Goal: Information Seeking & Learning: Learn about a topic

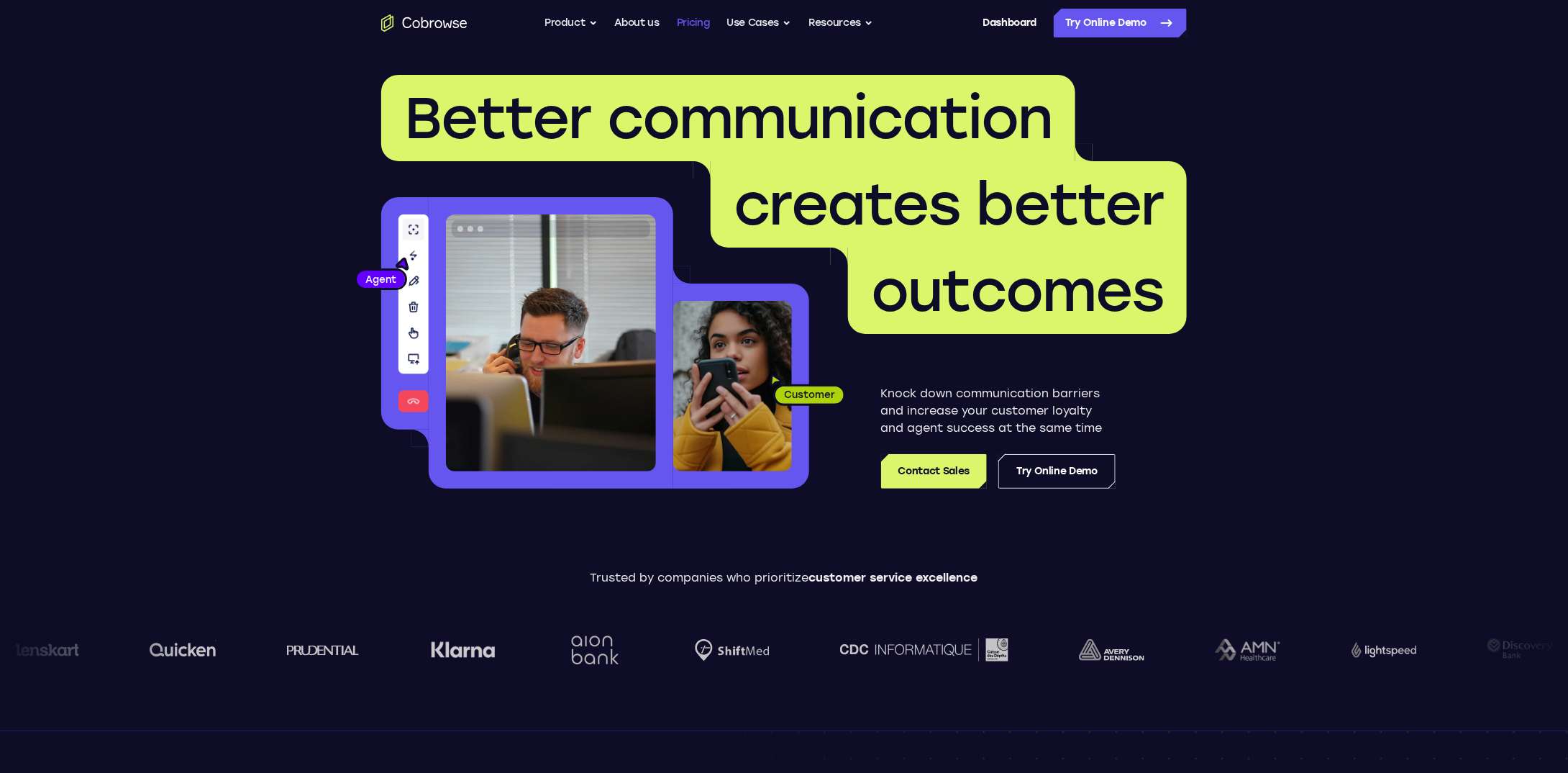
click at [700, 23] on link "Pricing" at bounding box center [694, 23] width 33 height 28
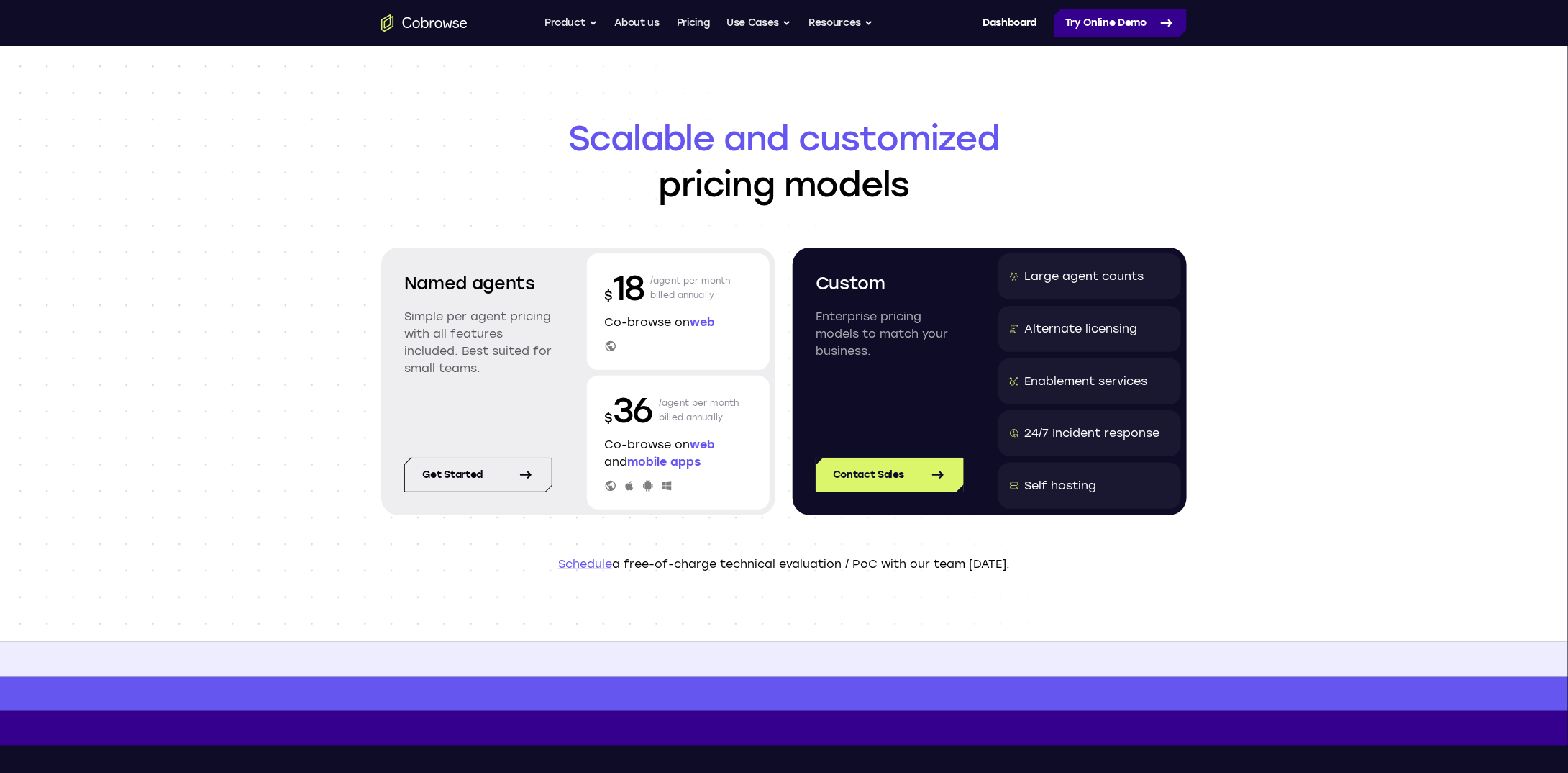
click at [1100, 28] on link "Try Online Demo" at bounding box center [1120, 23] width 133 height 28
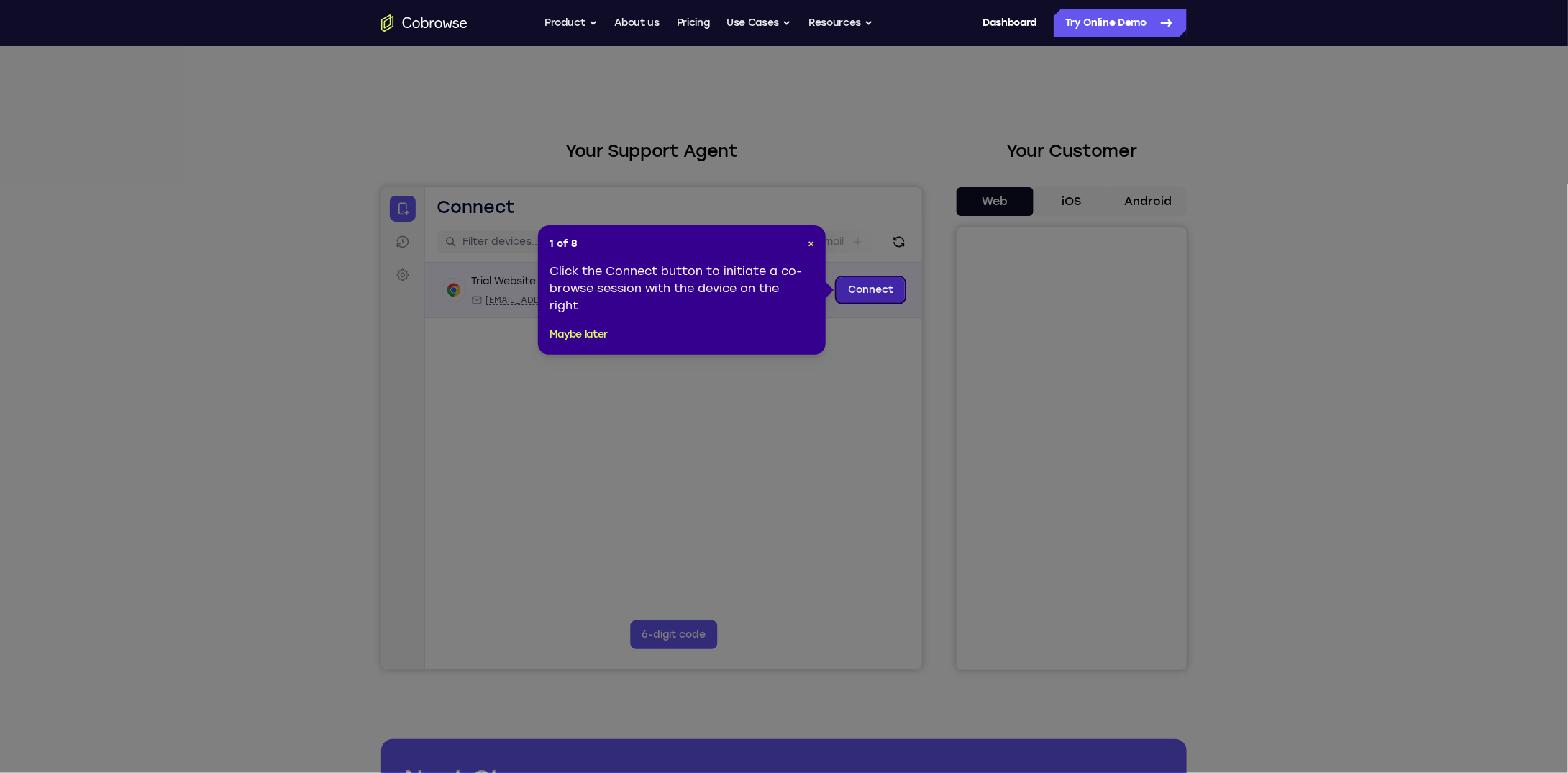
click at [869, 293] on link "Connect" at bounding box center [871, 289] width 68 height 25
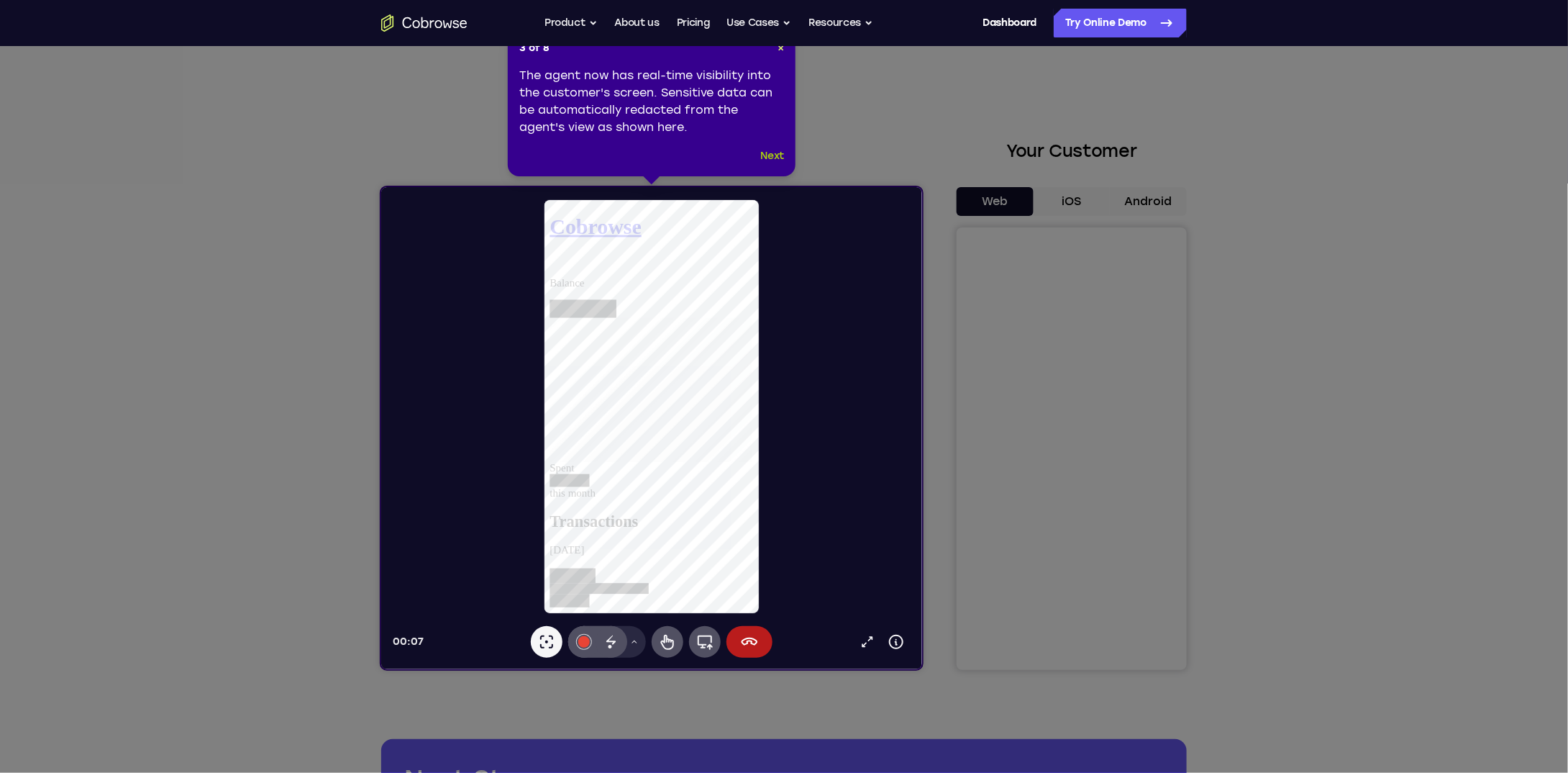
click at [778, 160] on button "Next" at bounding box center [773, 157] width 23 height 18
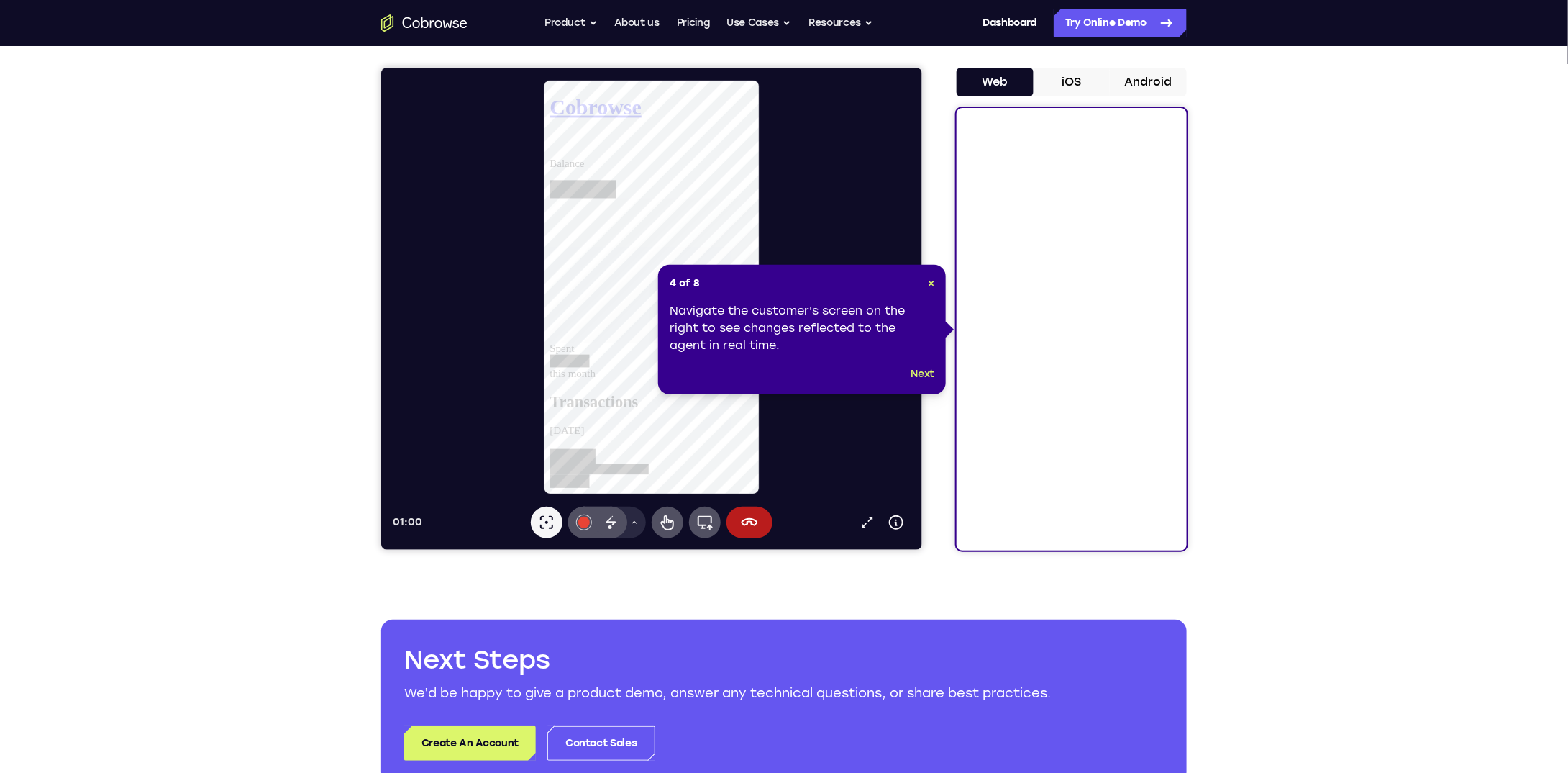
scroll to position [434, 0]
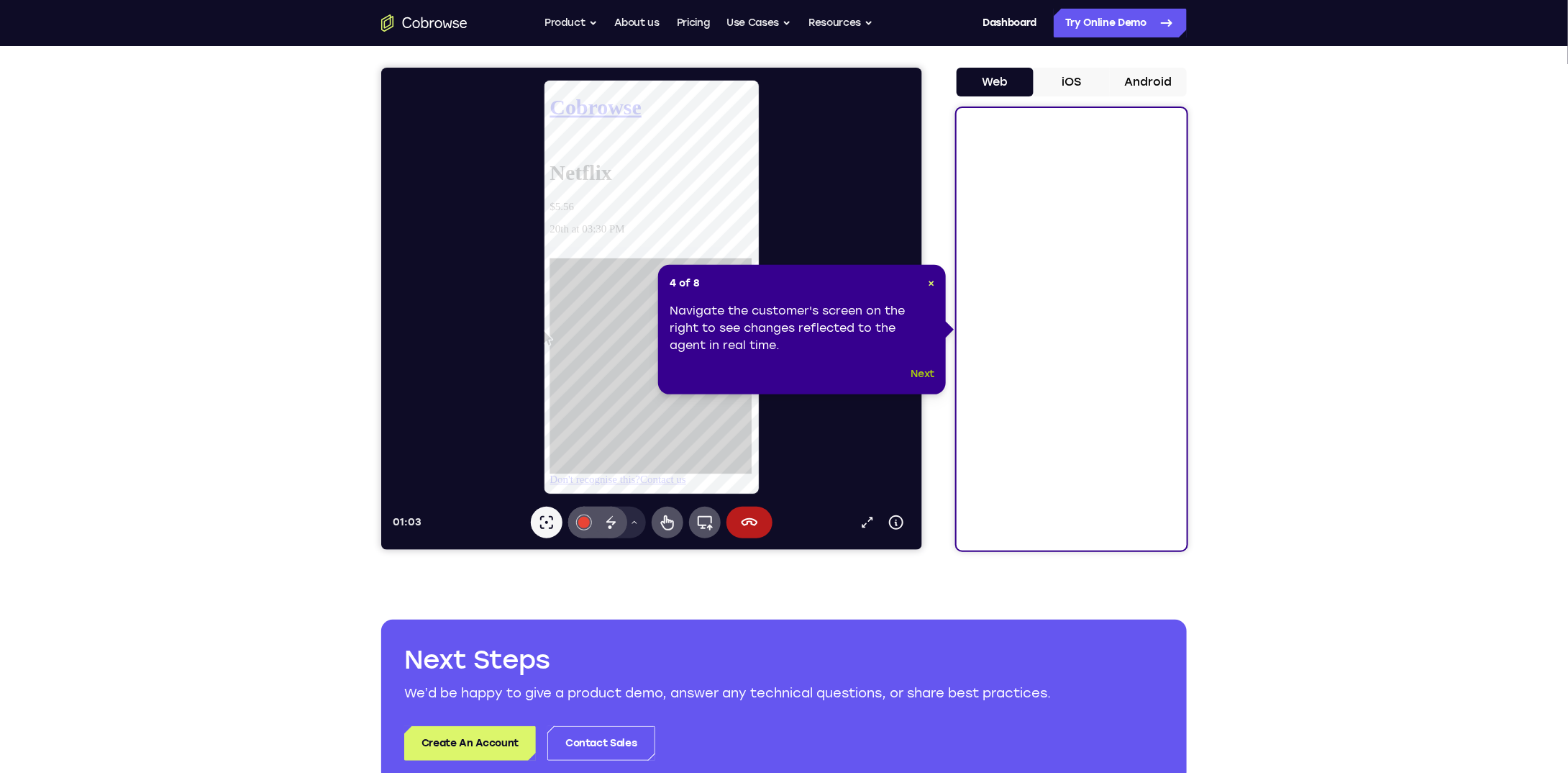
click at [916, 374] on button "Next" at bounding box center [923, 375] width 23 height 18
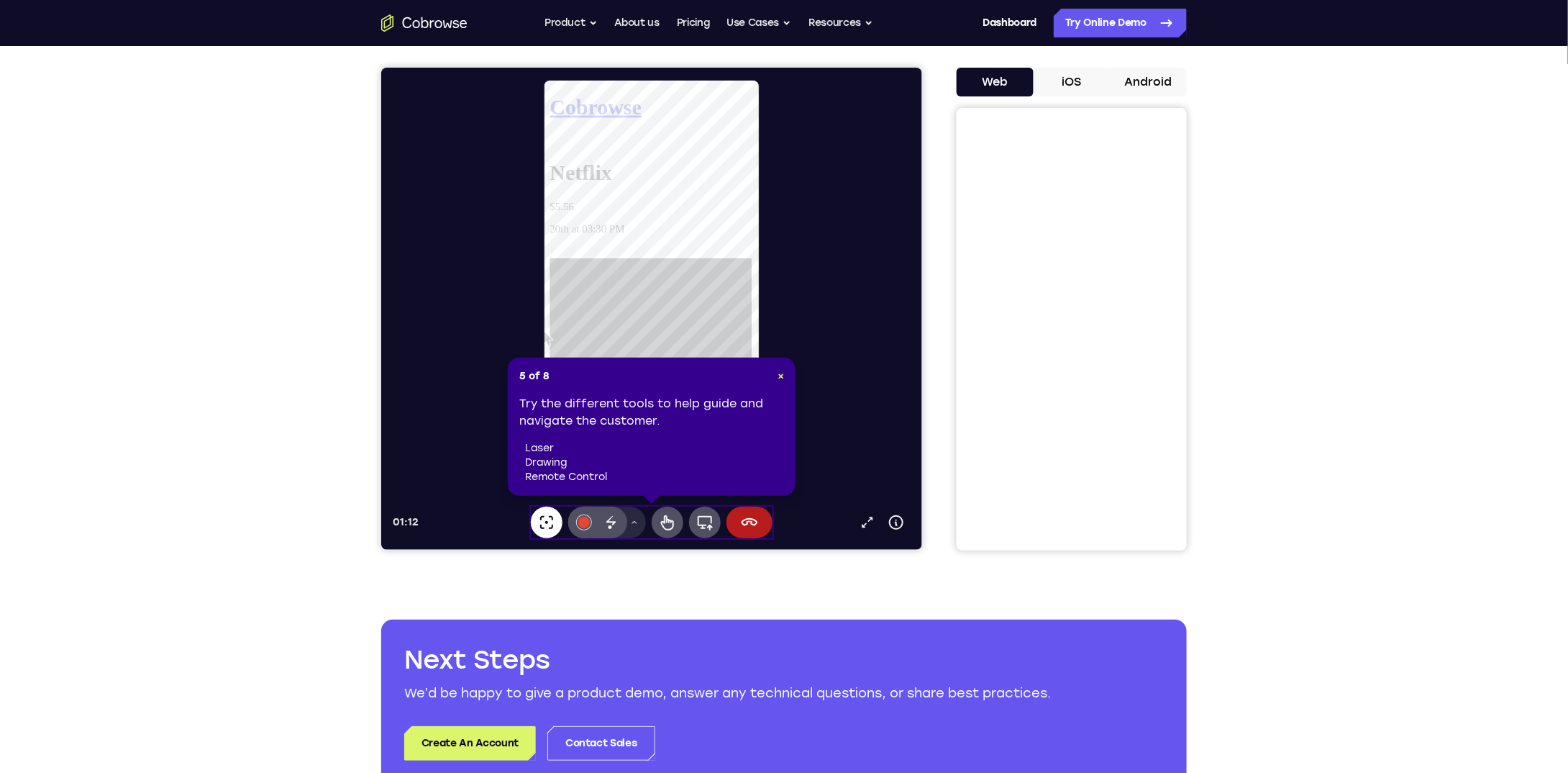
click at [544, 520] on icon at bounding box center [546, 522] width 18 height 18
click at [605, 526] on icon at bounding box center [611, 522] width 18 height 18
click at [662, 519] on icon at bounding box center [667, 522] width 18 height 18
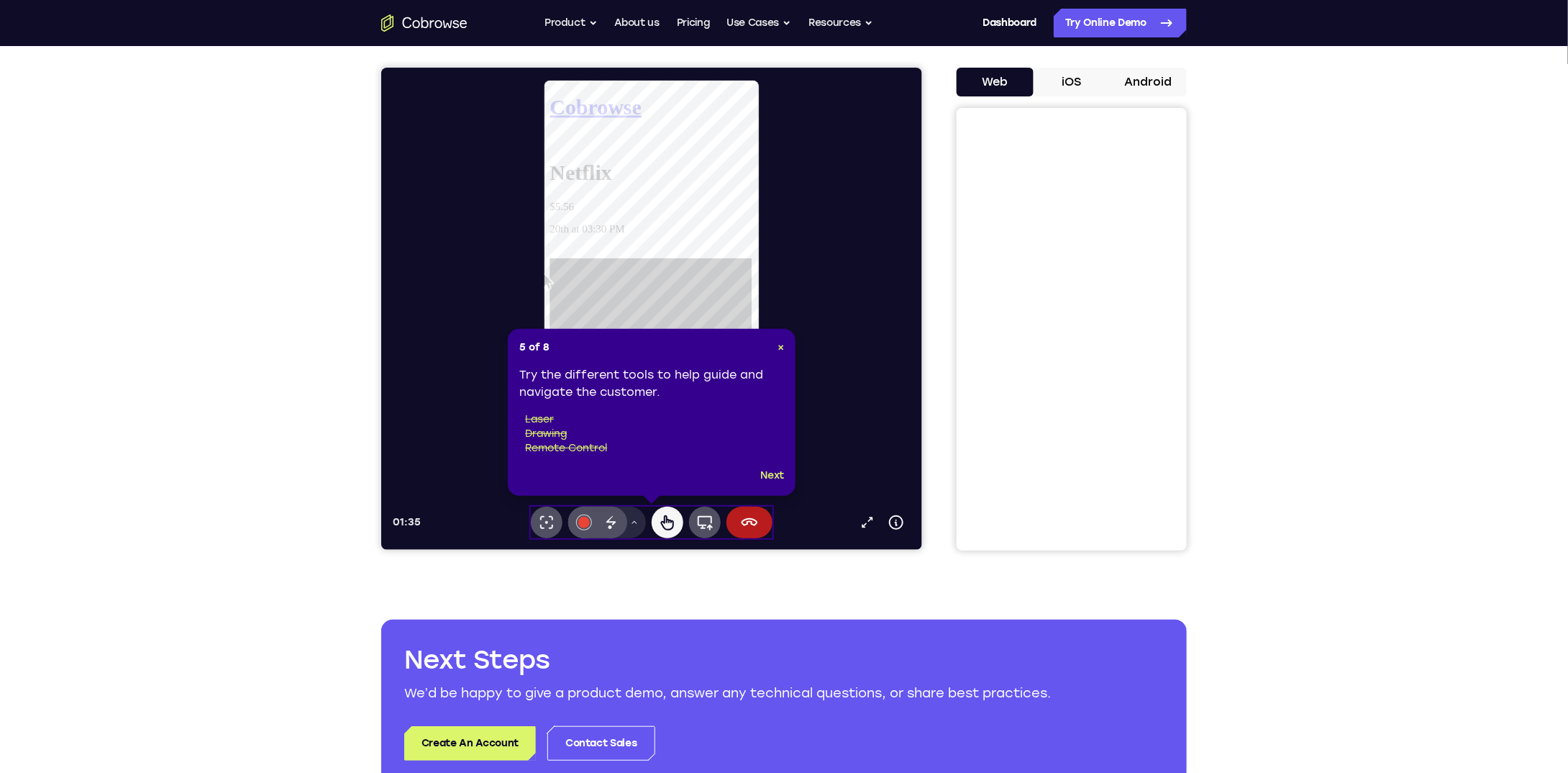
drag, startPoint x: 717, startPoint y: 303, endPoint x: 717, endPoint y: 213, distance: 90.0
click at [717, 213] on div "Netflix $5.56 20th at 03:30 PM Don't recognise this? Contact us" at bounding box center [659, 339] width 219 height 346
drag, startPoint x: 712, startPoint y: 199, endPoint x: 709, endPoint y: 135, distance: 64.1
click at [709, 165] on div "Netflix $5.56 20th at 03:30 PM" at bounding box center [659, 217] width 219 height 104
click at [770, 470] on button "Next" at bounding box center [773, 476] width 23 height 18
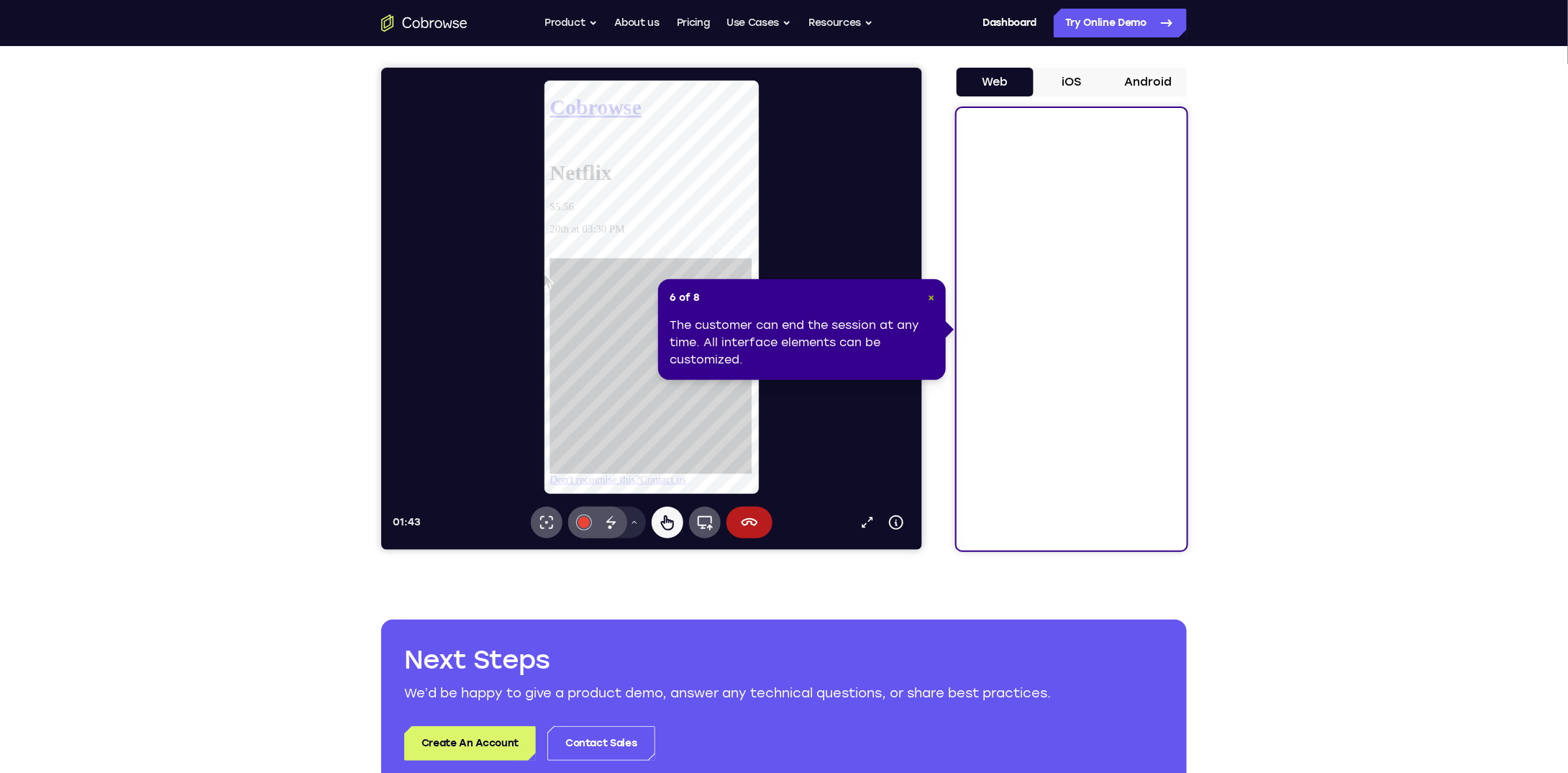
click at [930, 299] on span "×" at bounding box center [931, 297] width 7 height 13
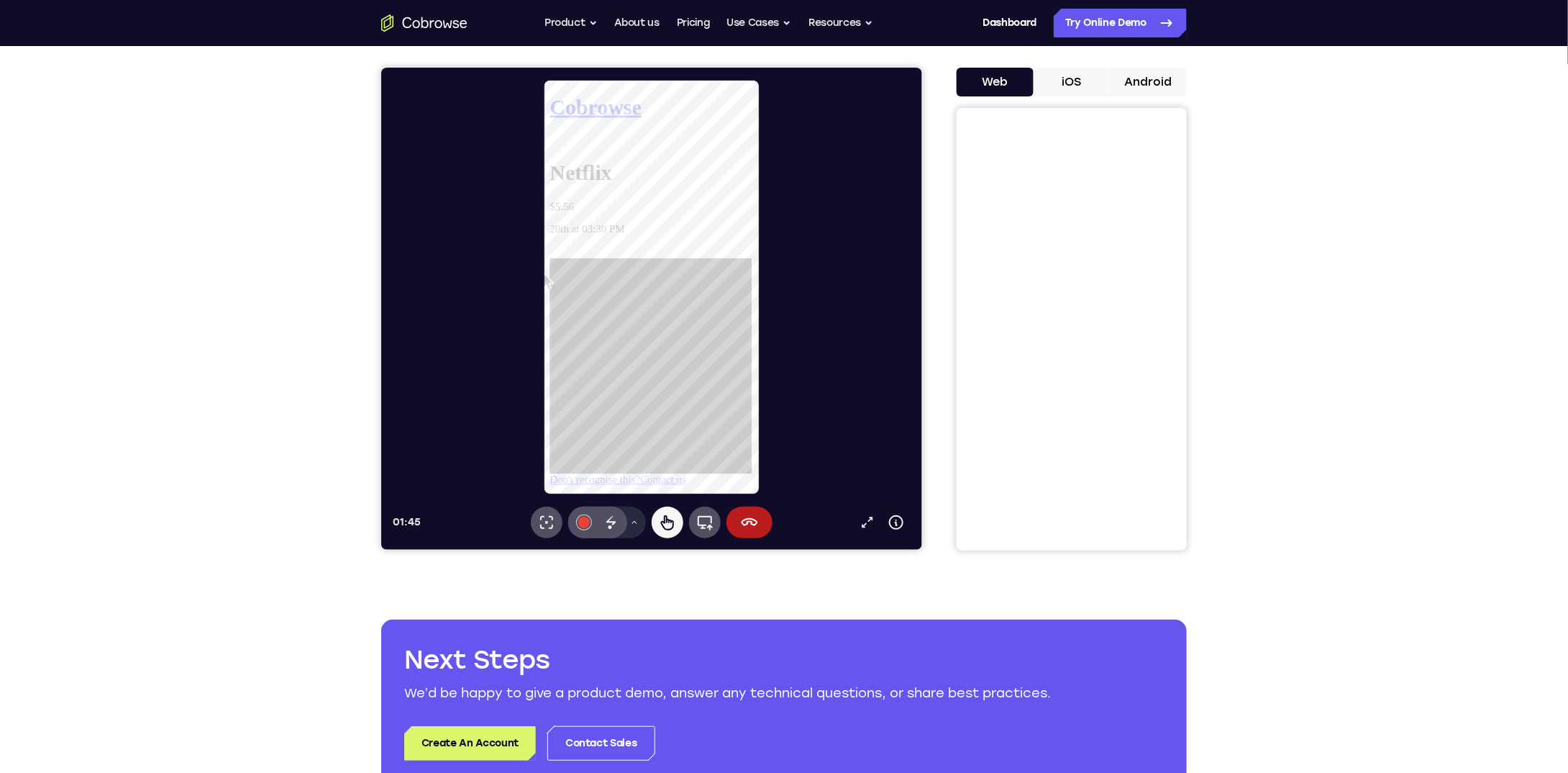
drag, startPoint x: 683, startPoint y: 456, endPoint x: 689, endPoint y: 342, distance: 114.2
click at [689, 342] on div "Netflix $5.56 20th at 03:30 PM Don't recognise this? Contact us" at bounding box center [659, 339] width 219 height 346
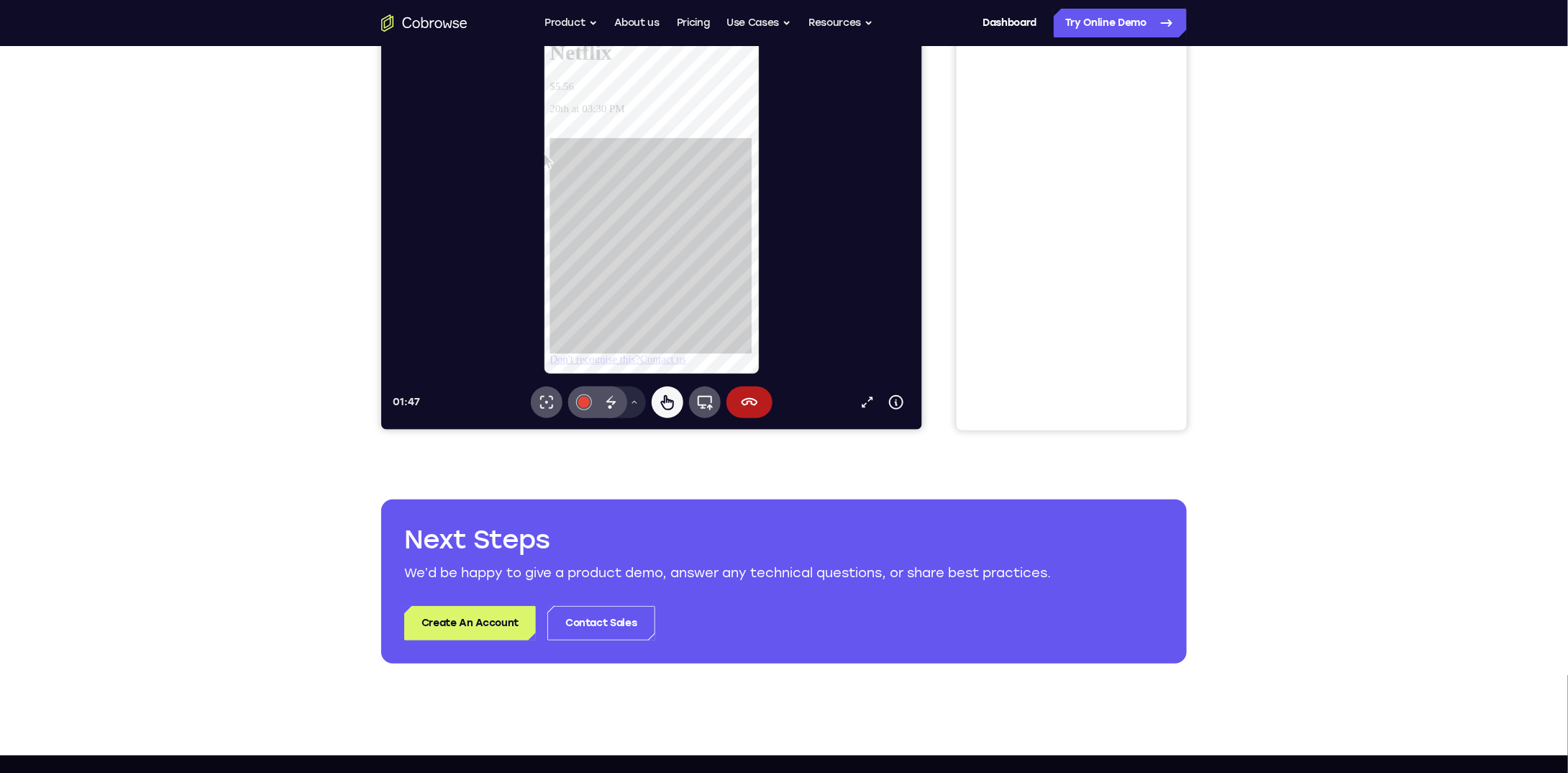
scroll to position [119, 0]
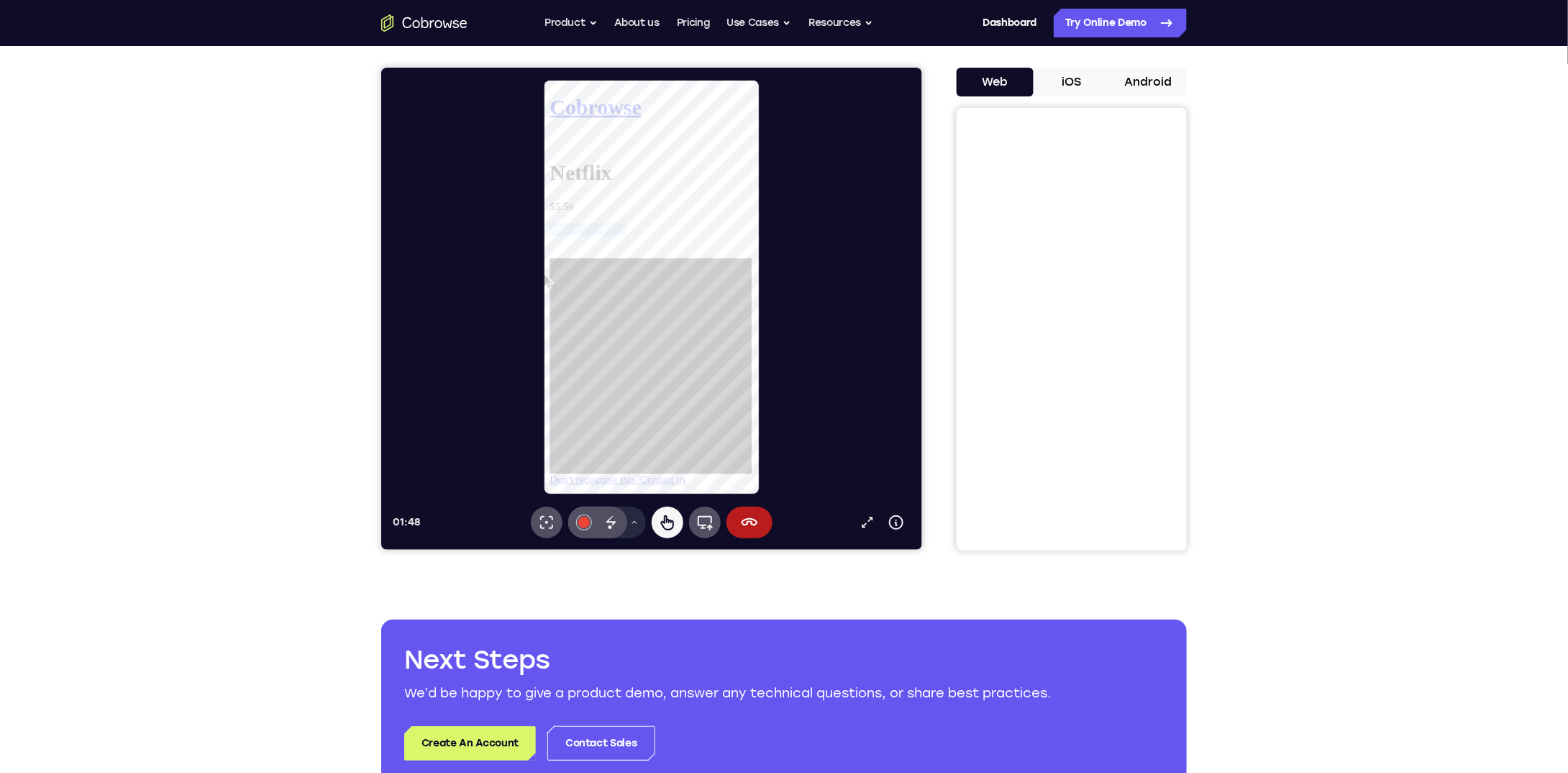
drag, startPoint x: 673, startPoint y: 189, endPoint x: 689, endPoint y: 138, distance: 53.5
click at [689, 165] on div "Netflix $5.56 20th at 03:30 PM" at bounding box center [659, 217] width 219 height 104
click at [550, 267] on icon at bounding box center [550, 267] width 0 height 0
click at [746, 527] on icon at bounding box center [749, 522] width 18 height 18
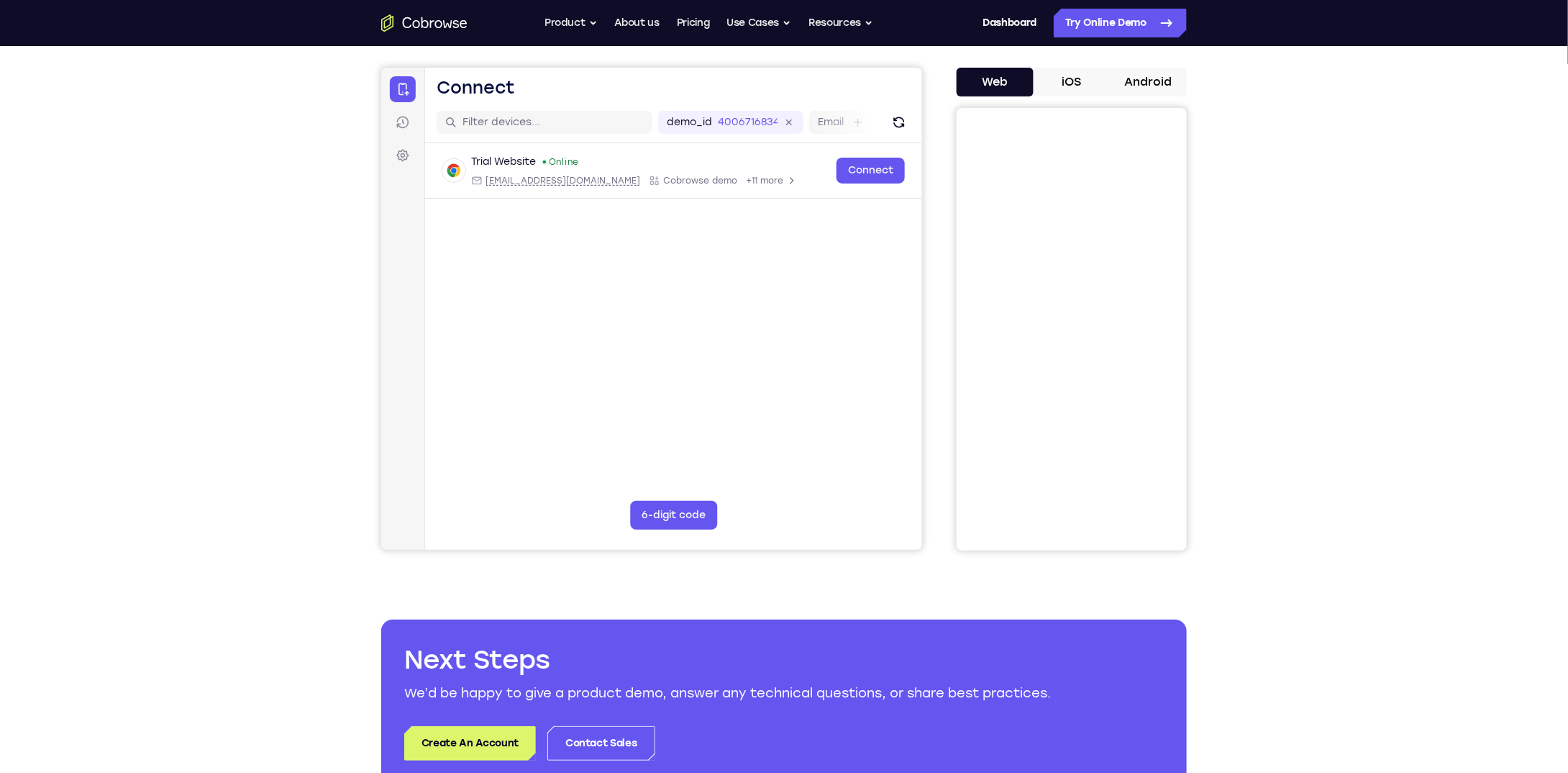
click at [1081, 85] on button "iOS" at bounding box center [1072, 81] width 77 height 28
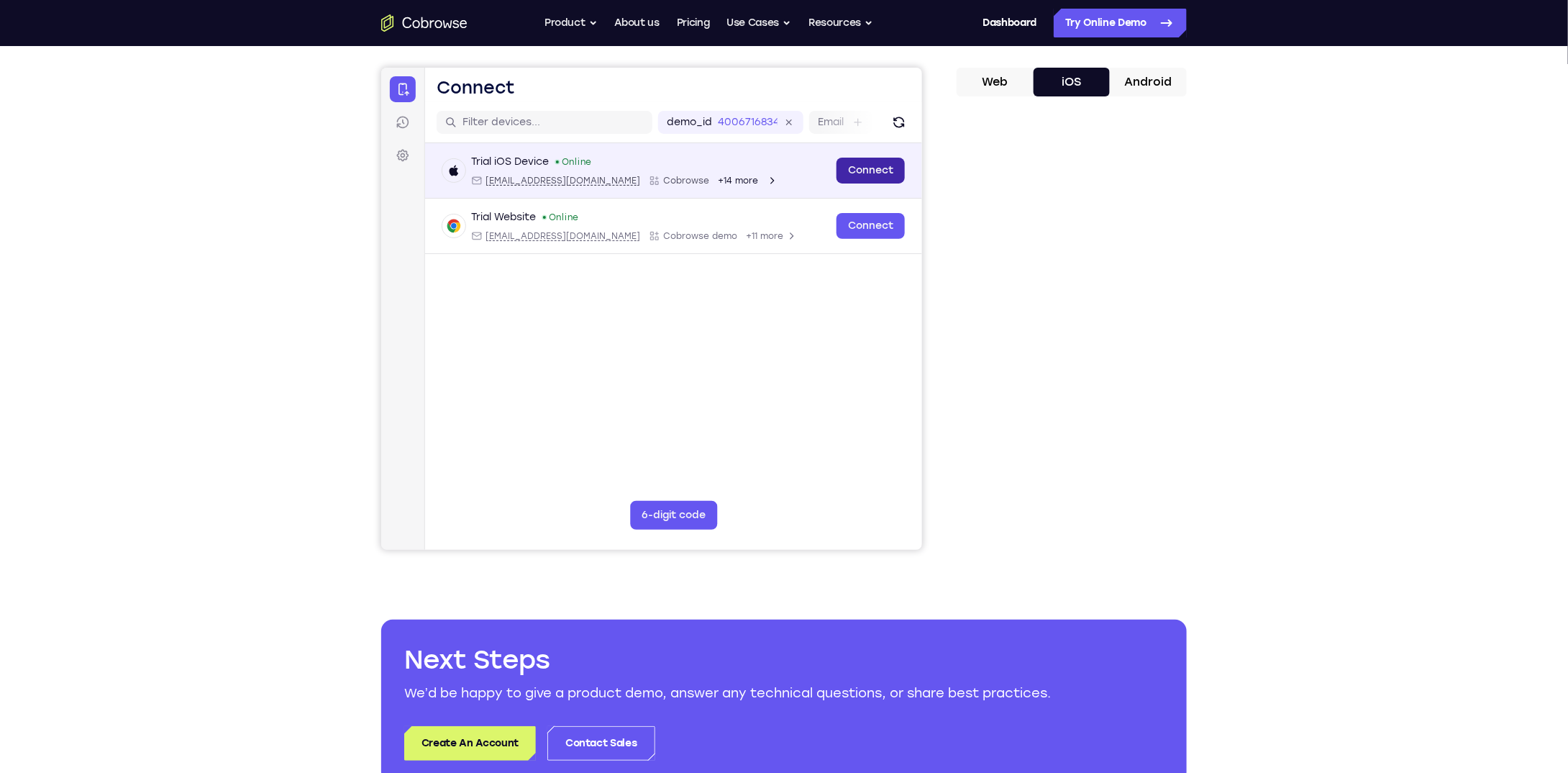
click at [870, 177] on link "Connect" at bounding box center [871, 169] width 68 height 25
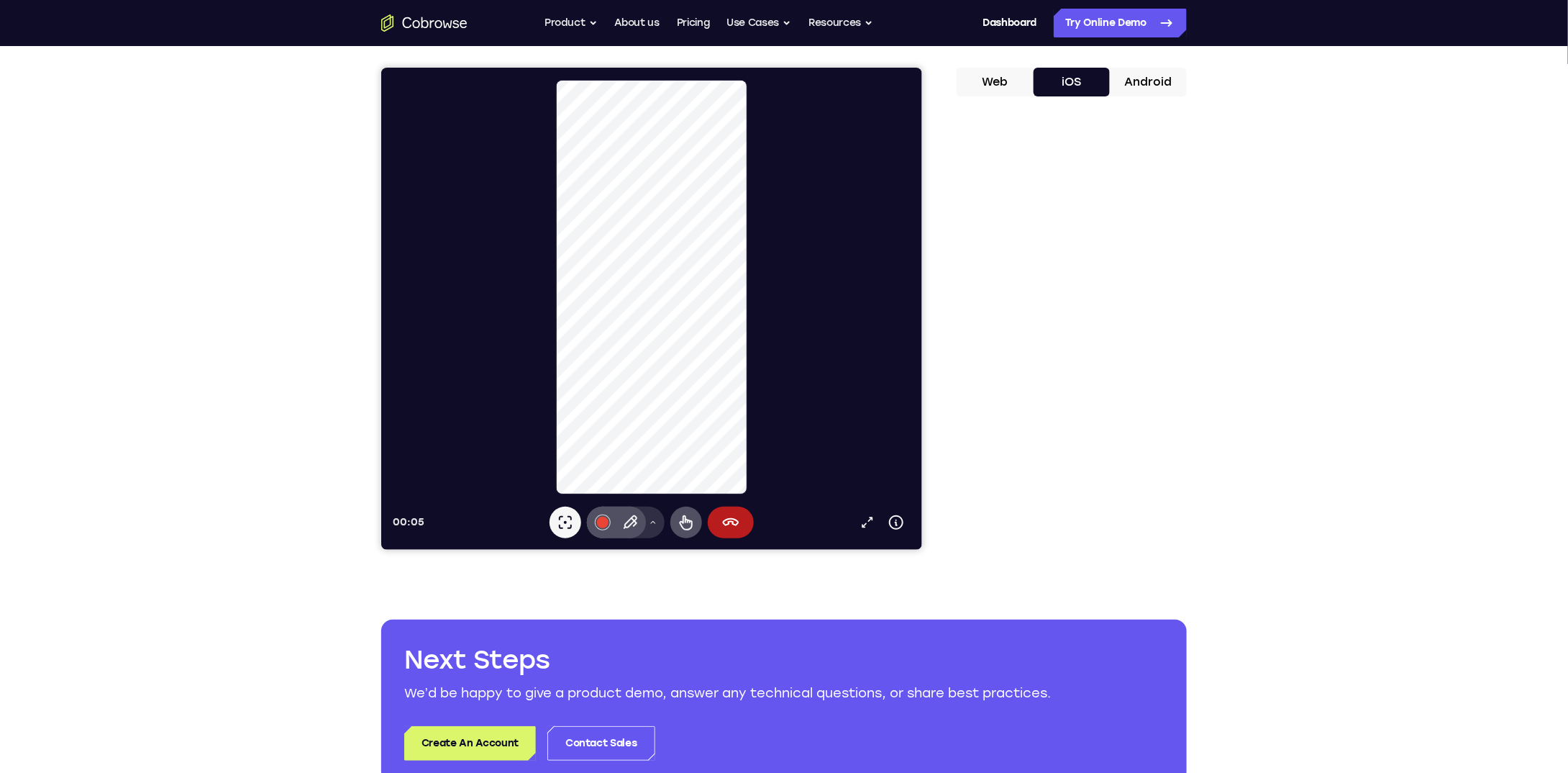
click at [653, 523] on icon at bounding box center [652, 522] width 9 height 9
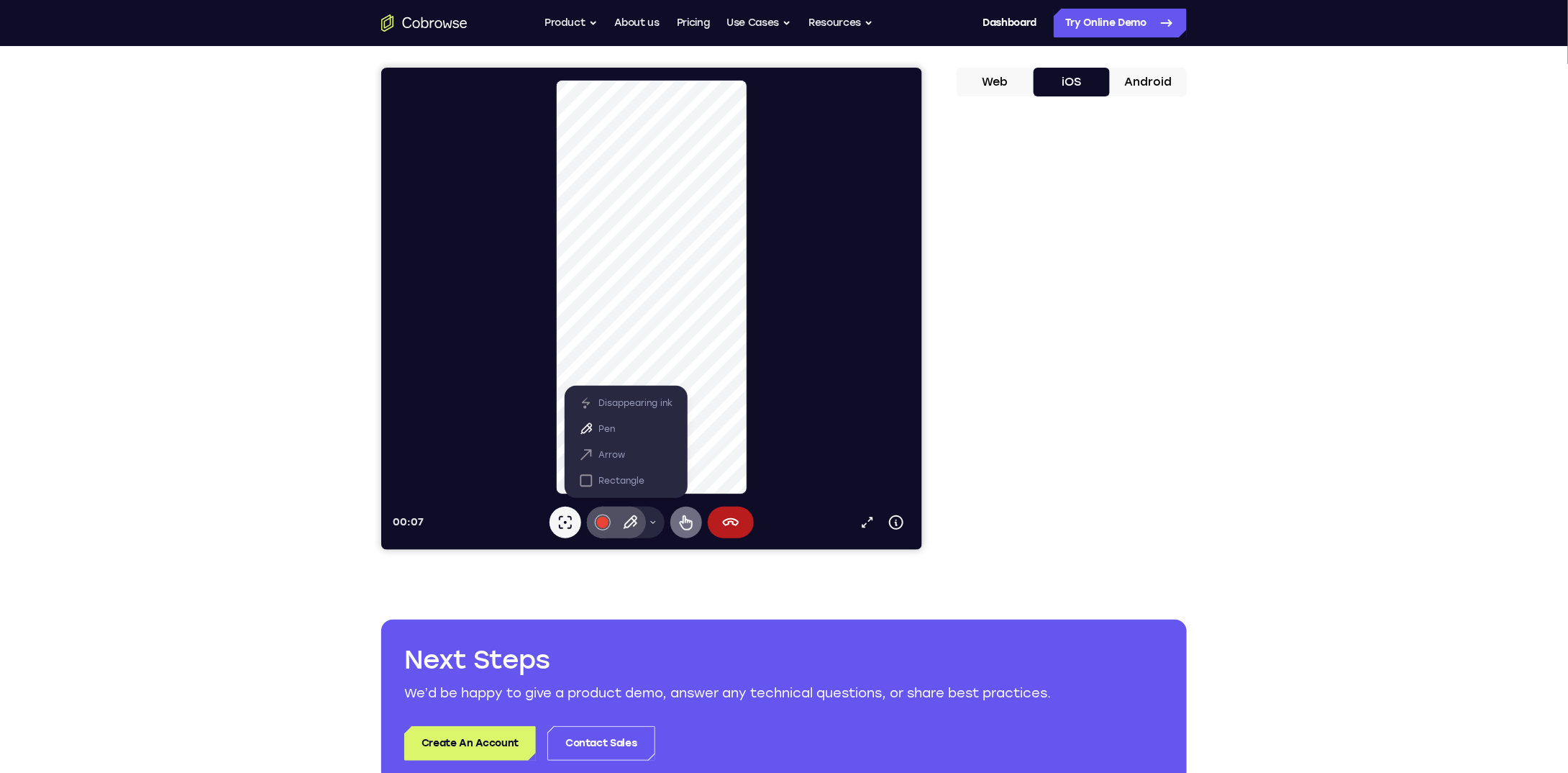
click at [678, 525] on icon at bounding box center [686, 522] width 18 height 18
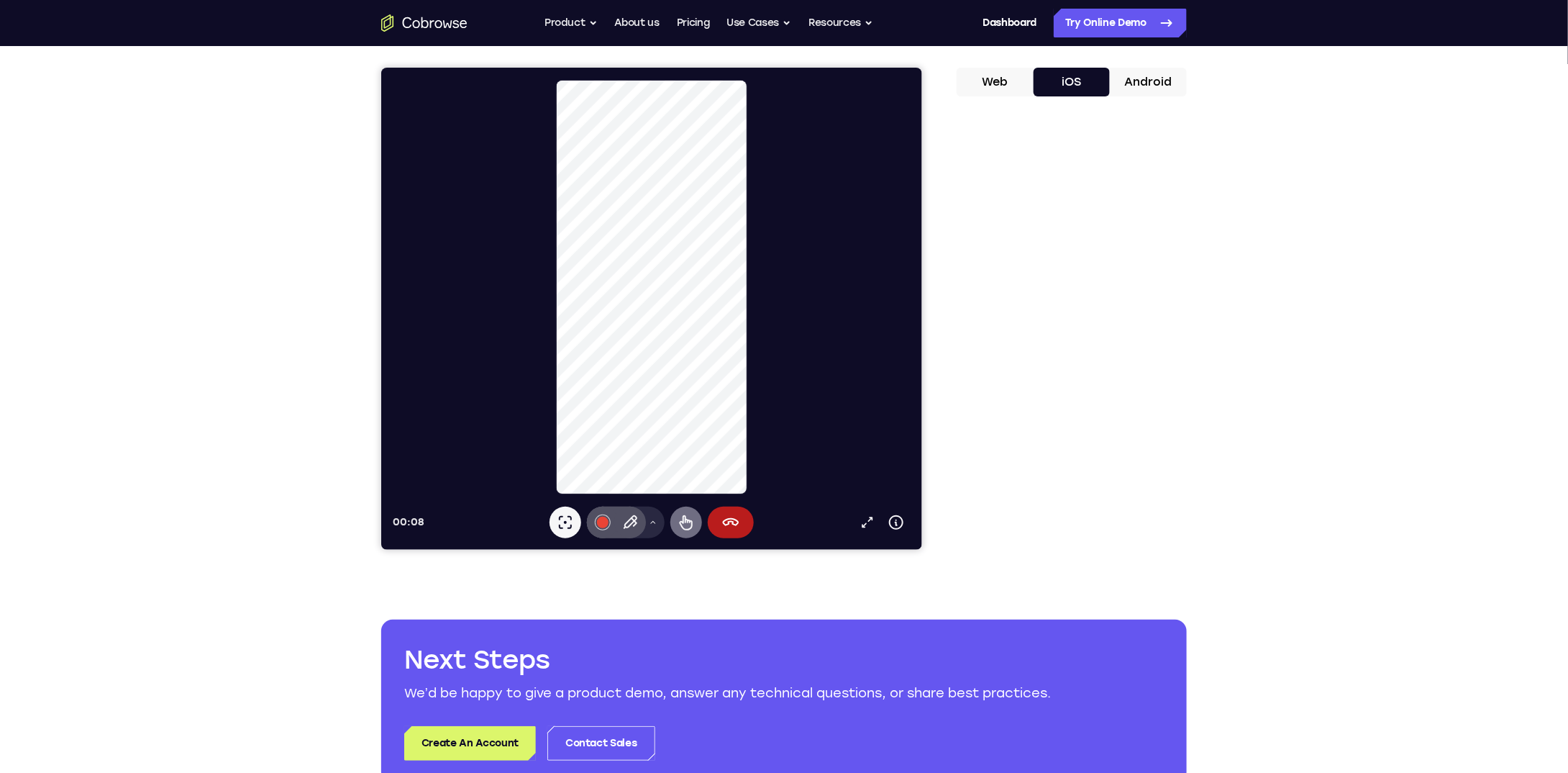
click at [684, 523] on icon at bounding box center [686, 522] width 18 height 18
click at [574, 519] on button "Laser pointer" at bounding box center [564, 522] width 31 height 31
click at [638, 521] on icon at bounding box center [630, 522] width 18 height 18
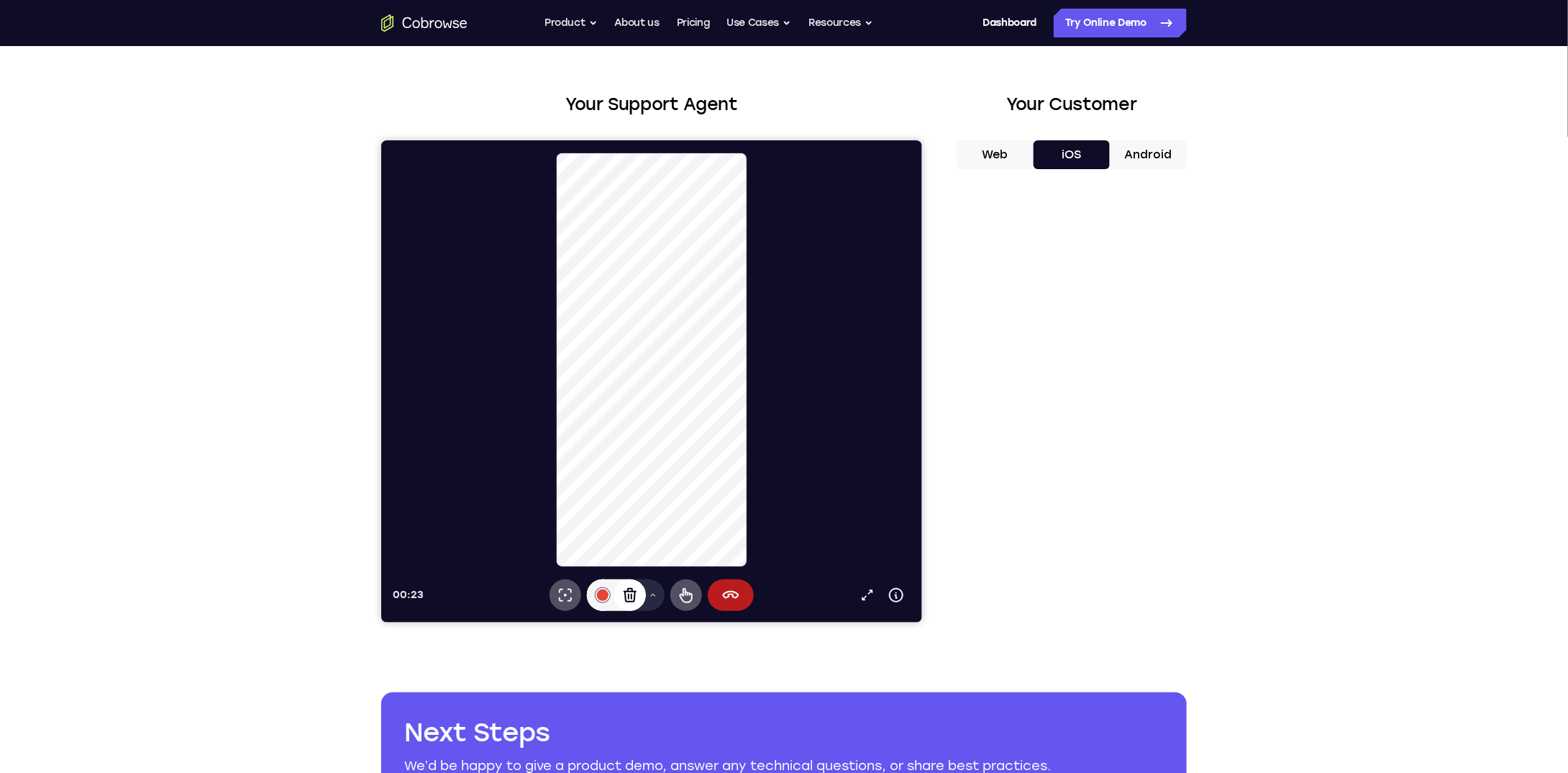
scroll to position [0, 0]
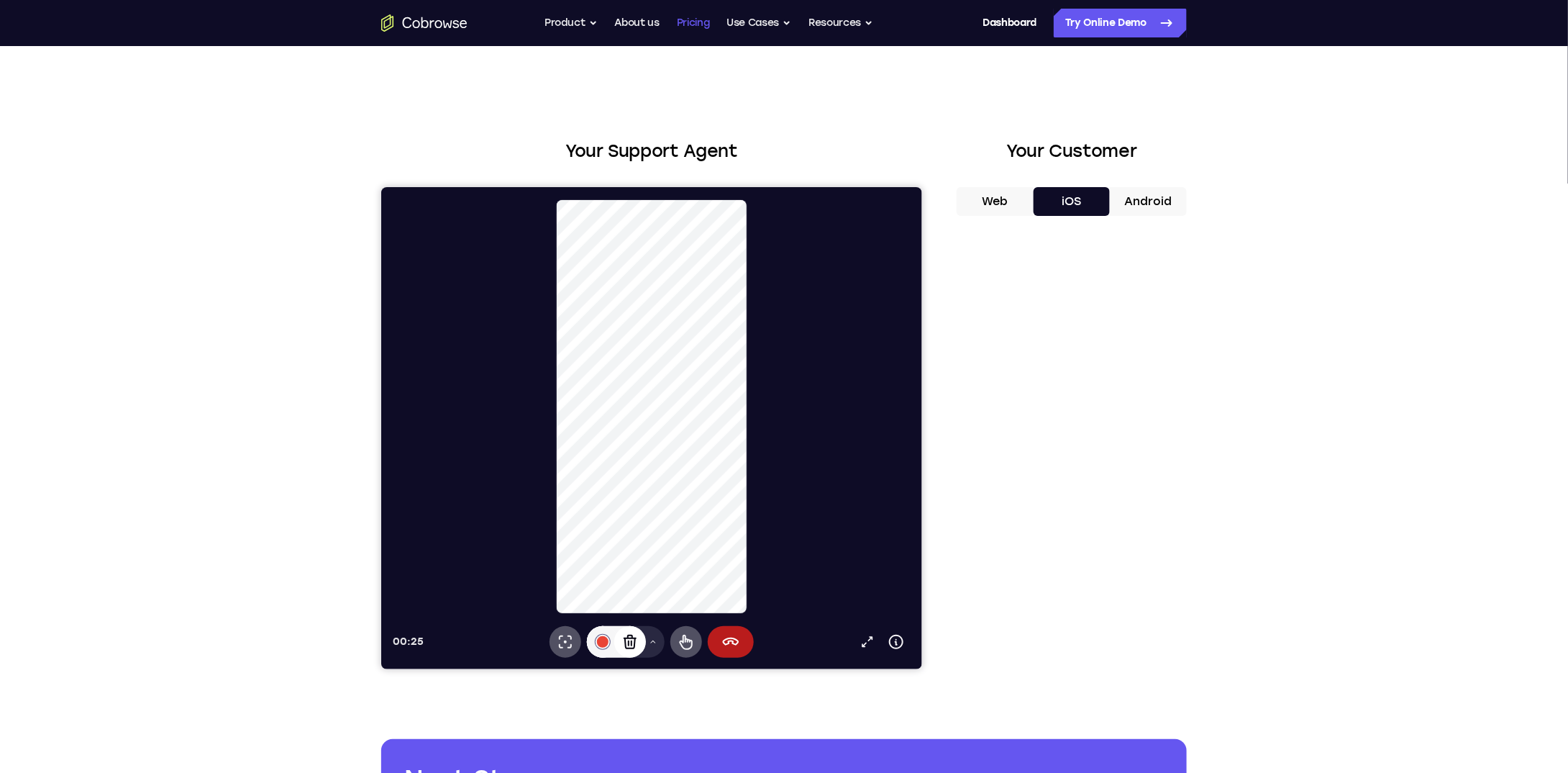
click at [688, 23] on link "Pricing" at bounding box center [694, 23] width 33 height 28
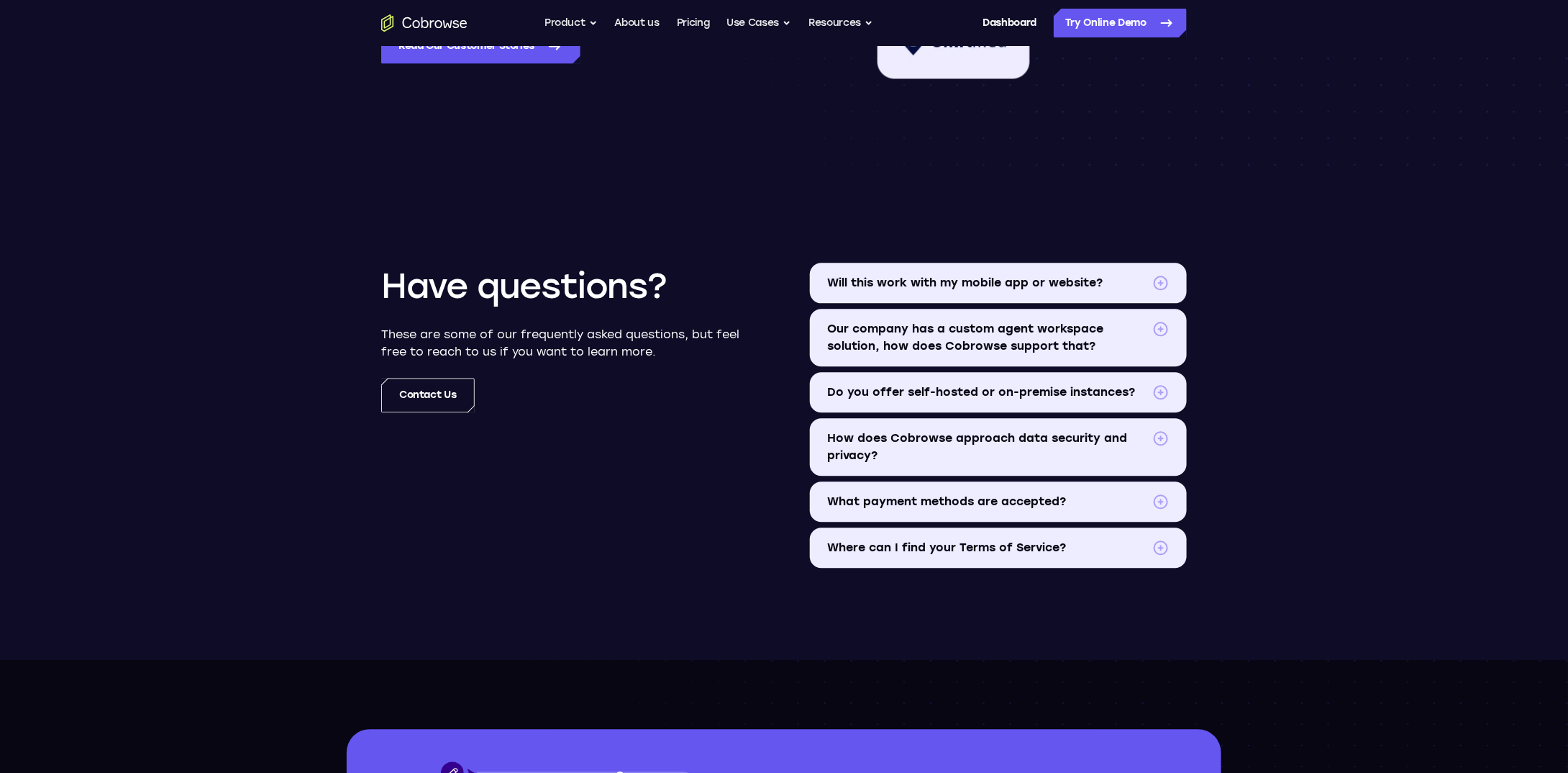
scroll to position [1559, 0]
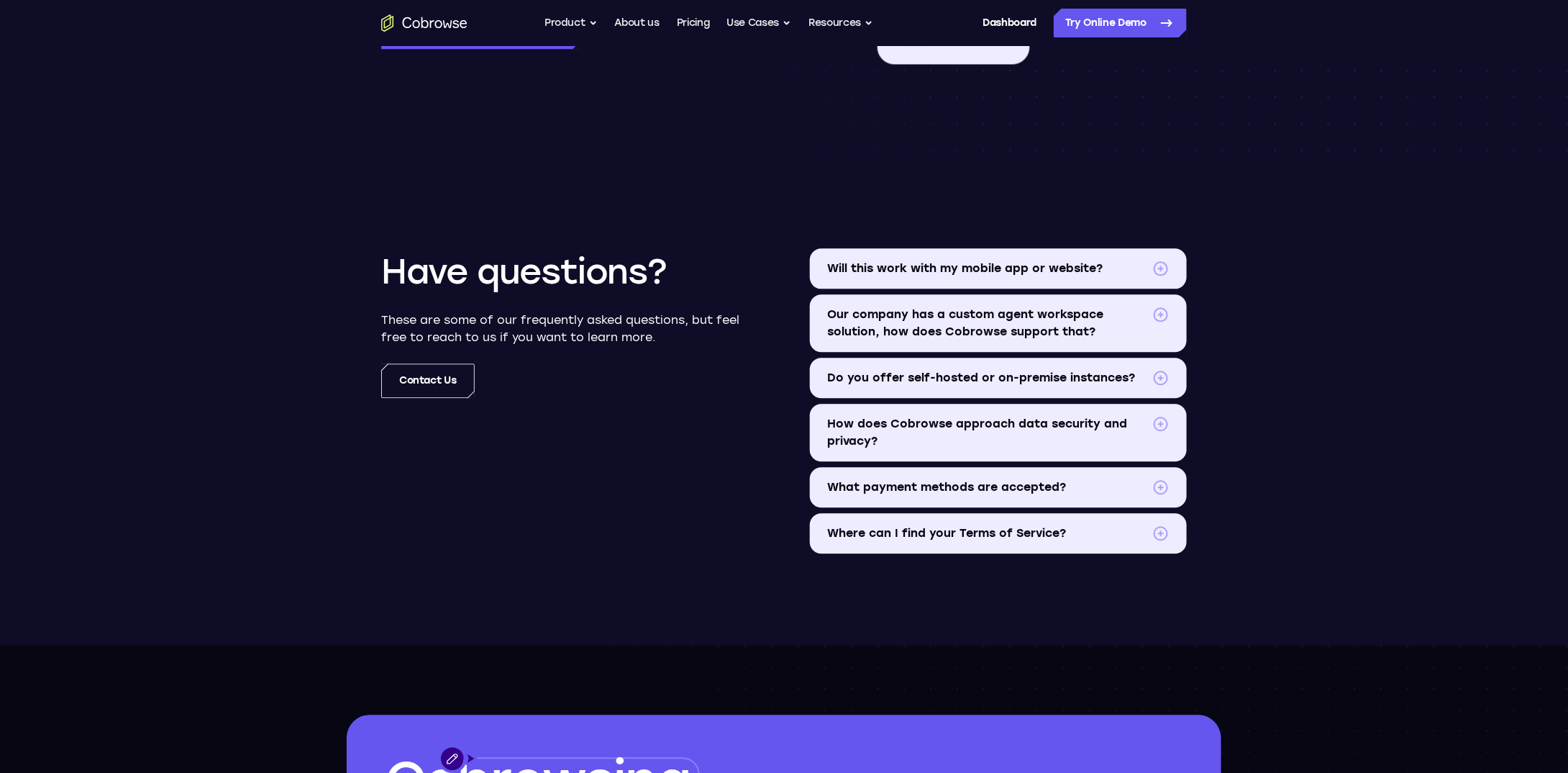
click at [1165, 311] on span at bounding box center [1161, 315] width 18 height 18
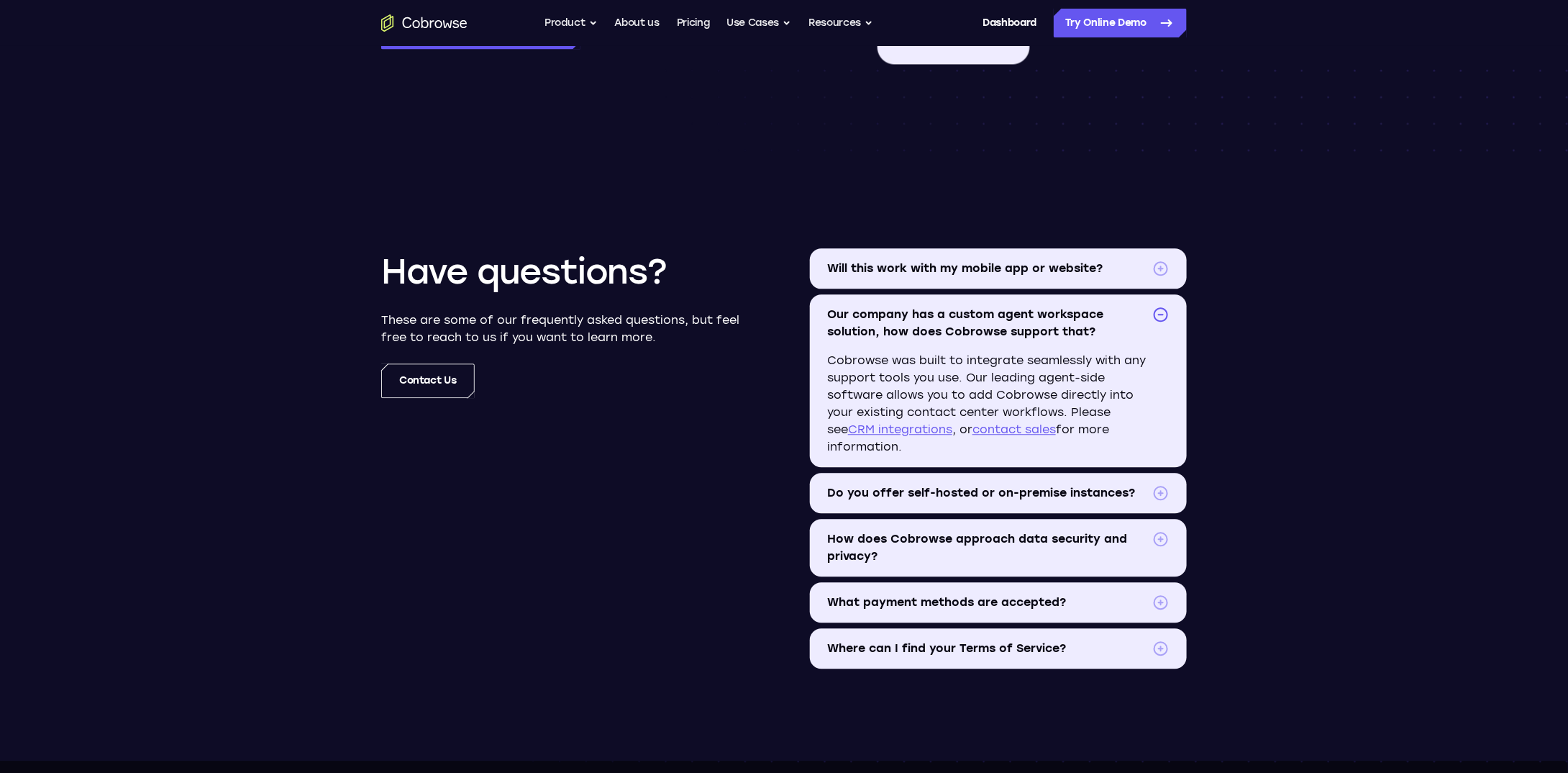
click at [1120, 494] on span "Do you offer self-hosted or on-premise instances?" at bounding box center [987, 493] width 320 height 18
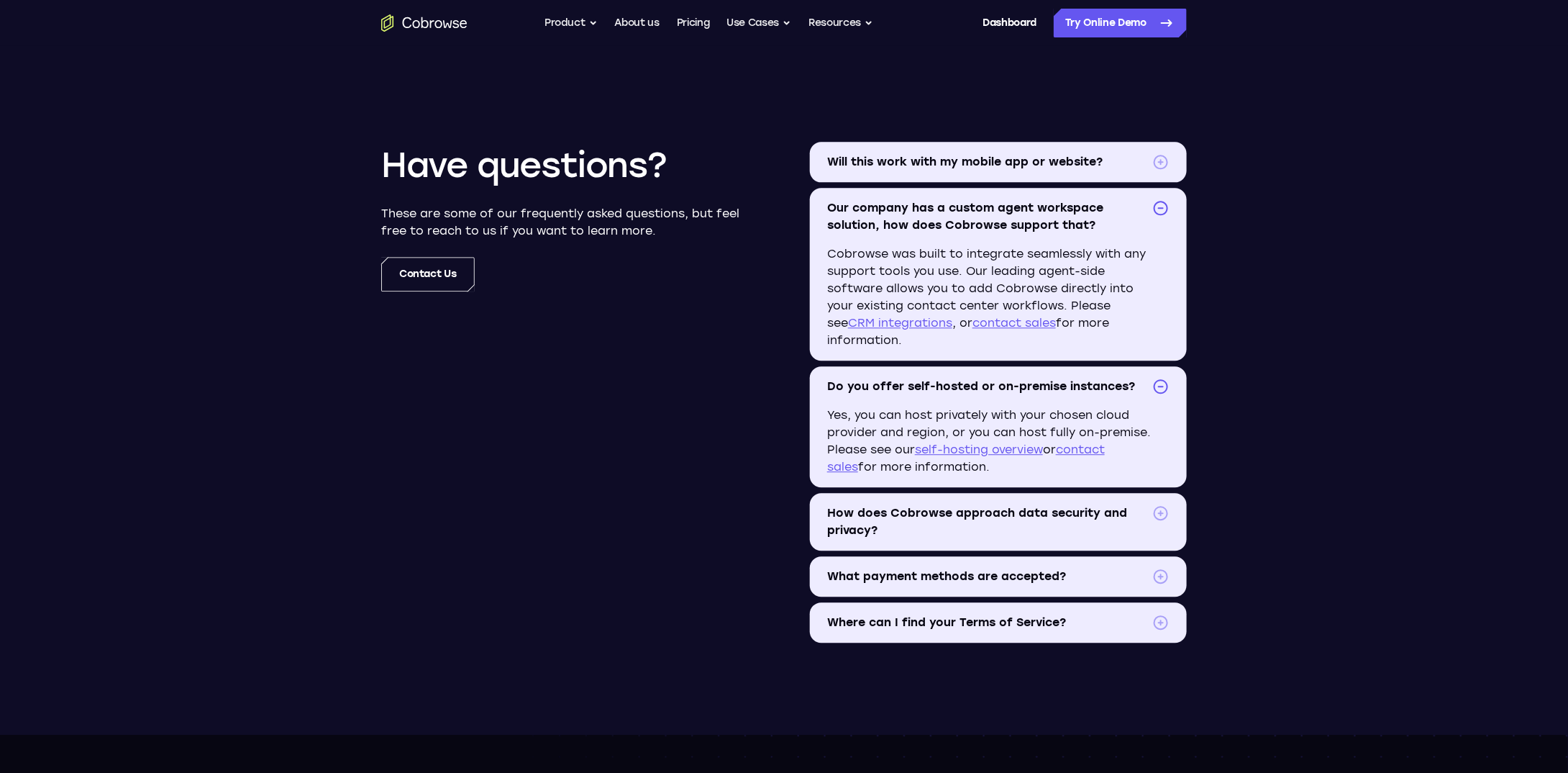
scroll to position [1679, 0]
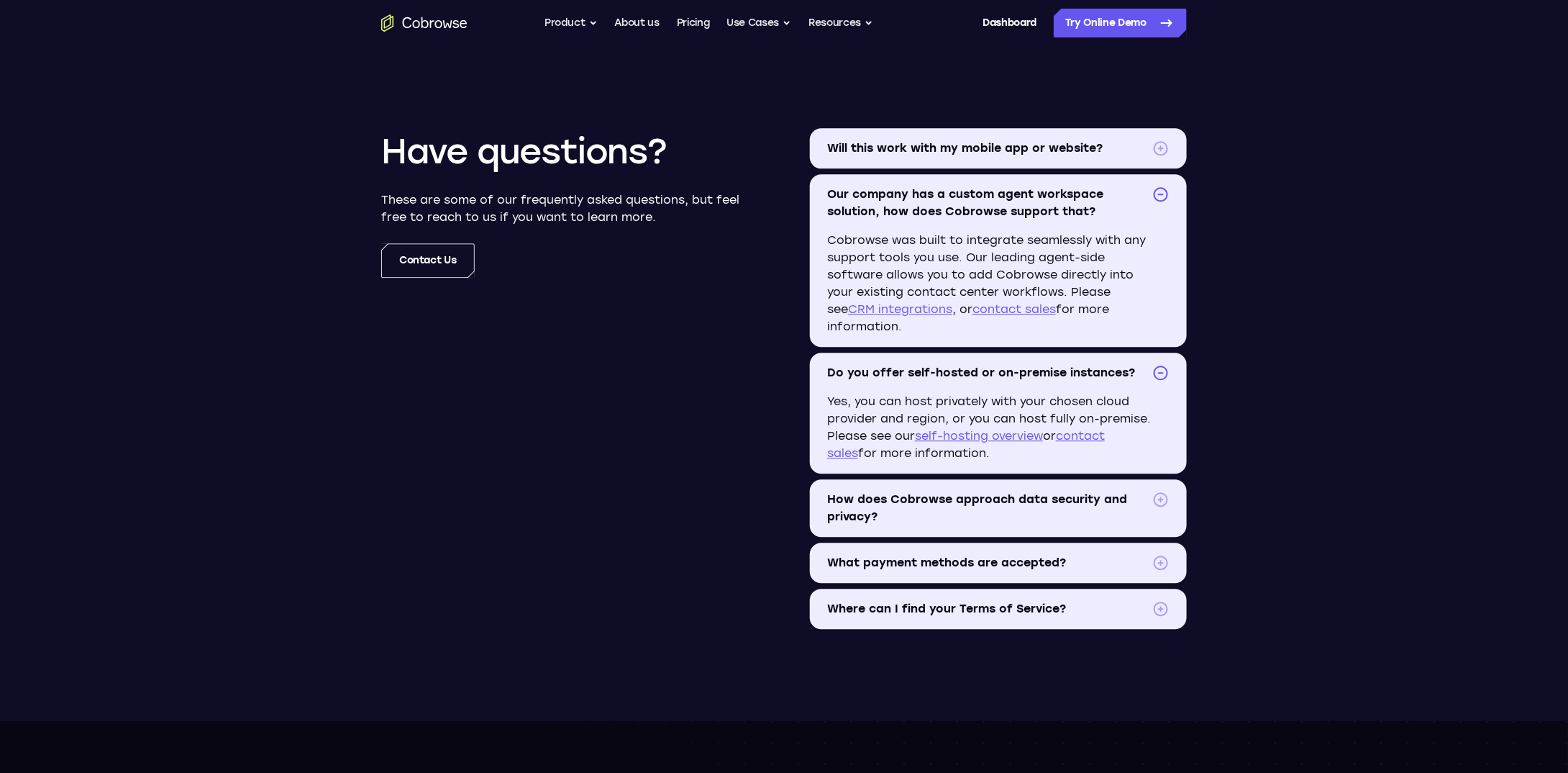
click at [994, 433] on link "self-hosting overview" at bounding box center [979, 435] width 128 height 14
click at [1170, 553] on summary "What payment methods are accepted?" at bounding box center [998, 563] width 377 height 40
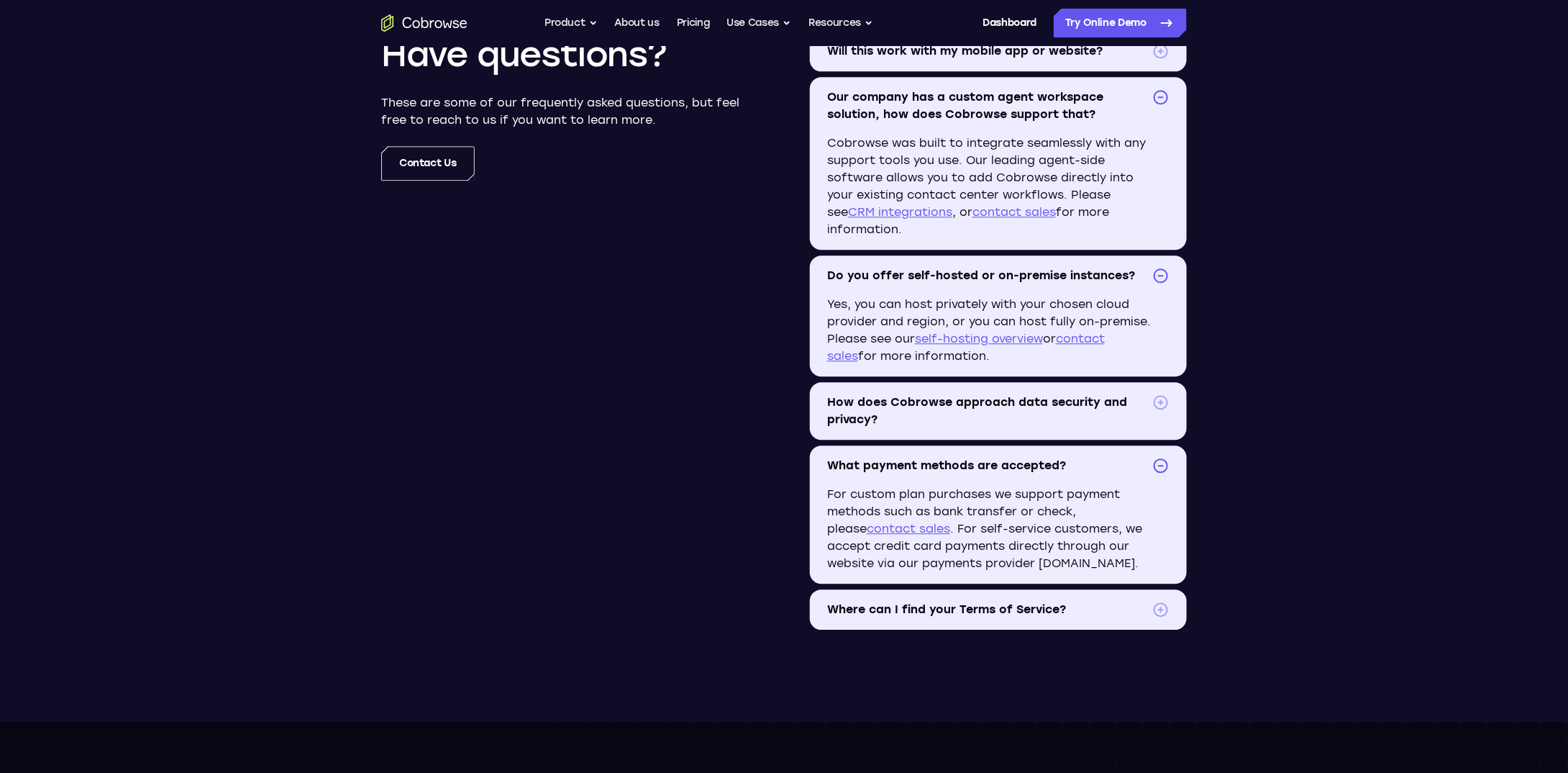
scroll to position [1799, 0]
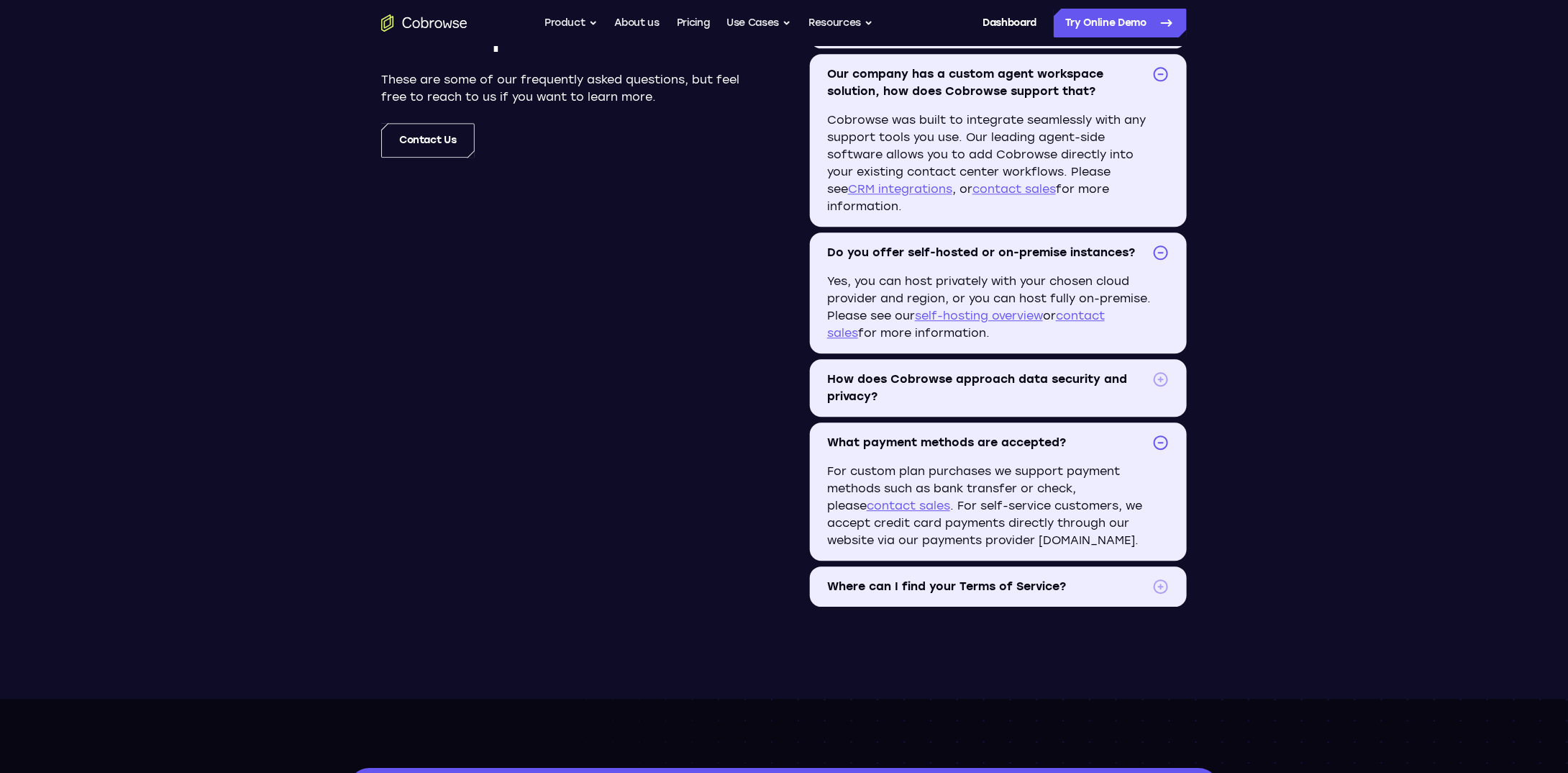
click at [1132, 576] on summary "Where can I find your Terms of Service?" at bounding box center [998, 586] width 377 height 40
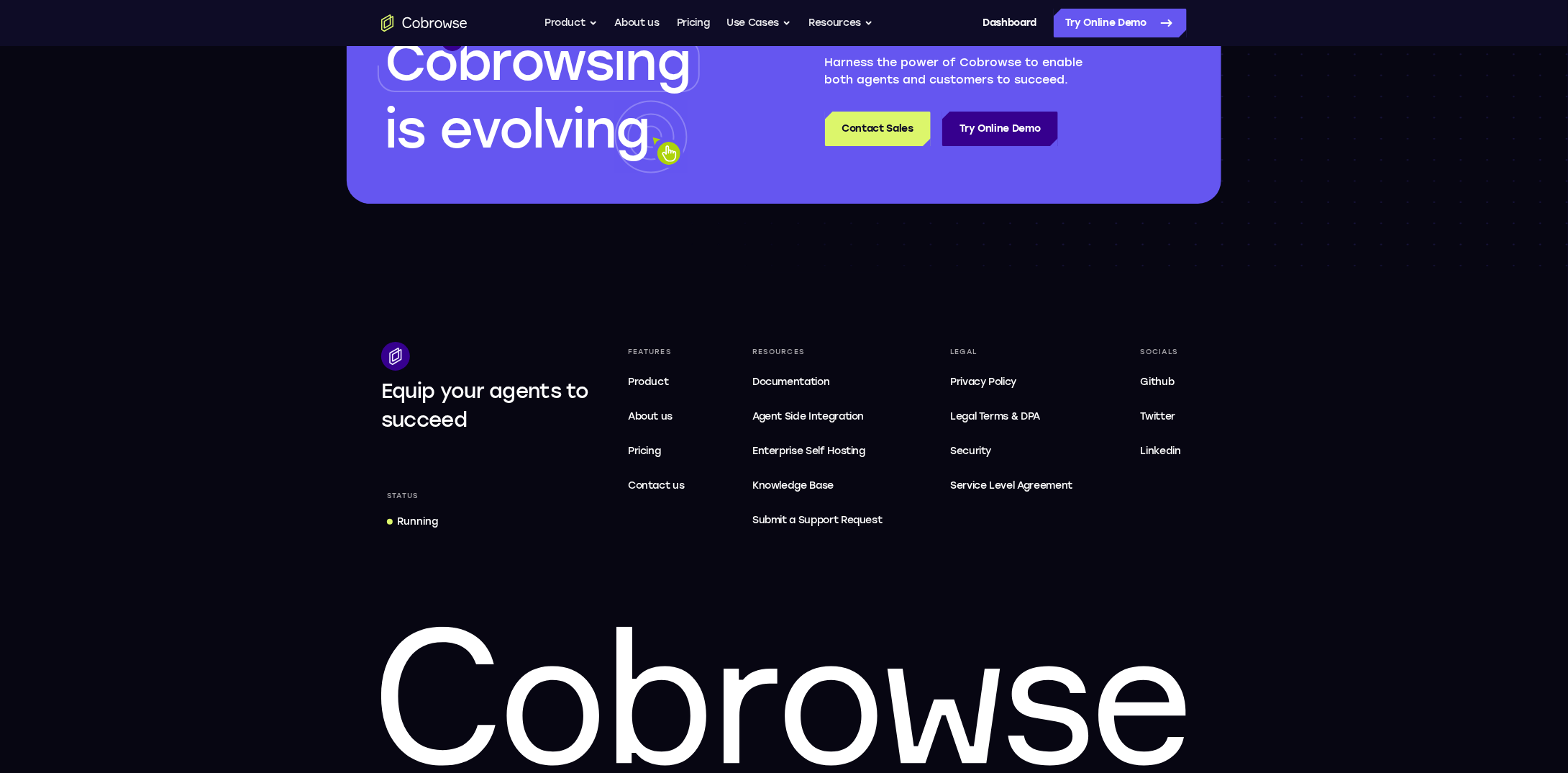
scroll to position [2732, 0]
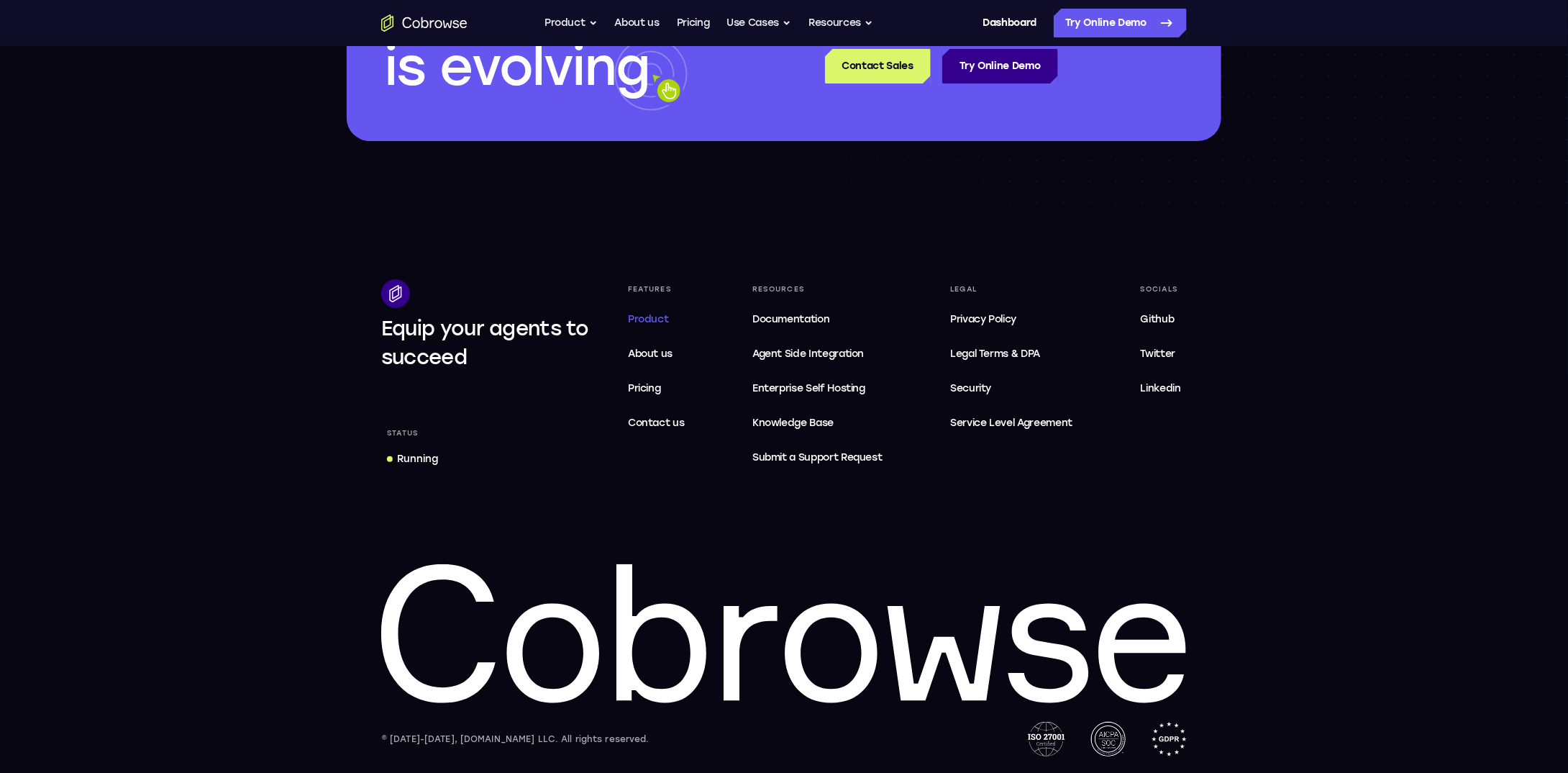
click at [653, 317] on span "Product" at bounding box center [649, 319] width 41 height 13
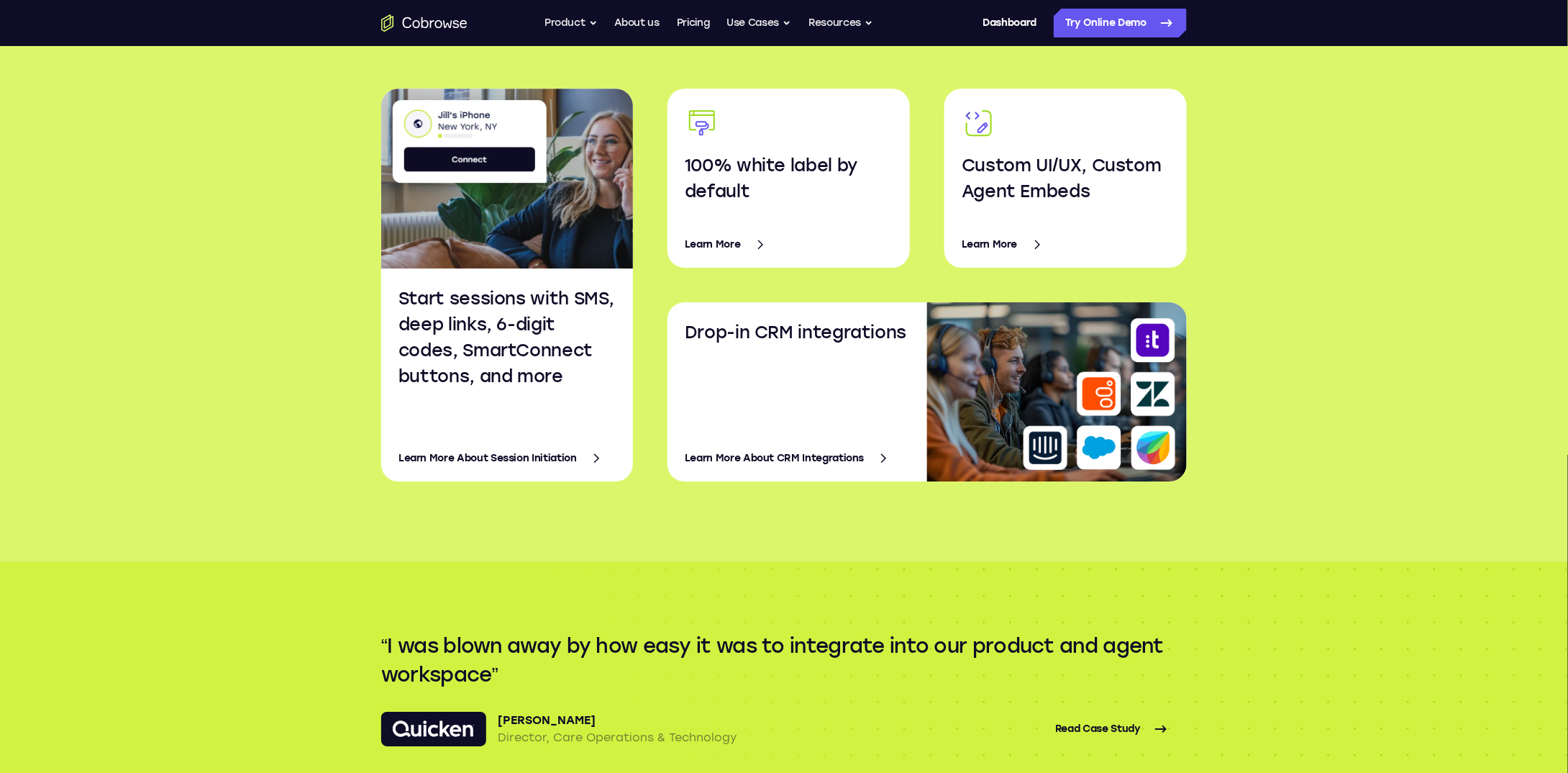
scroll to position [2278, 0]
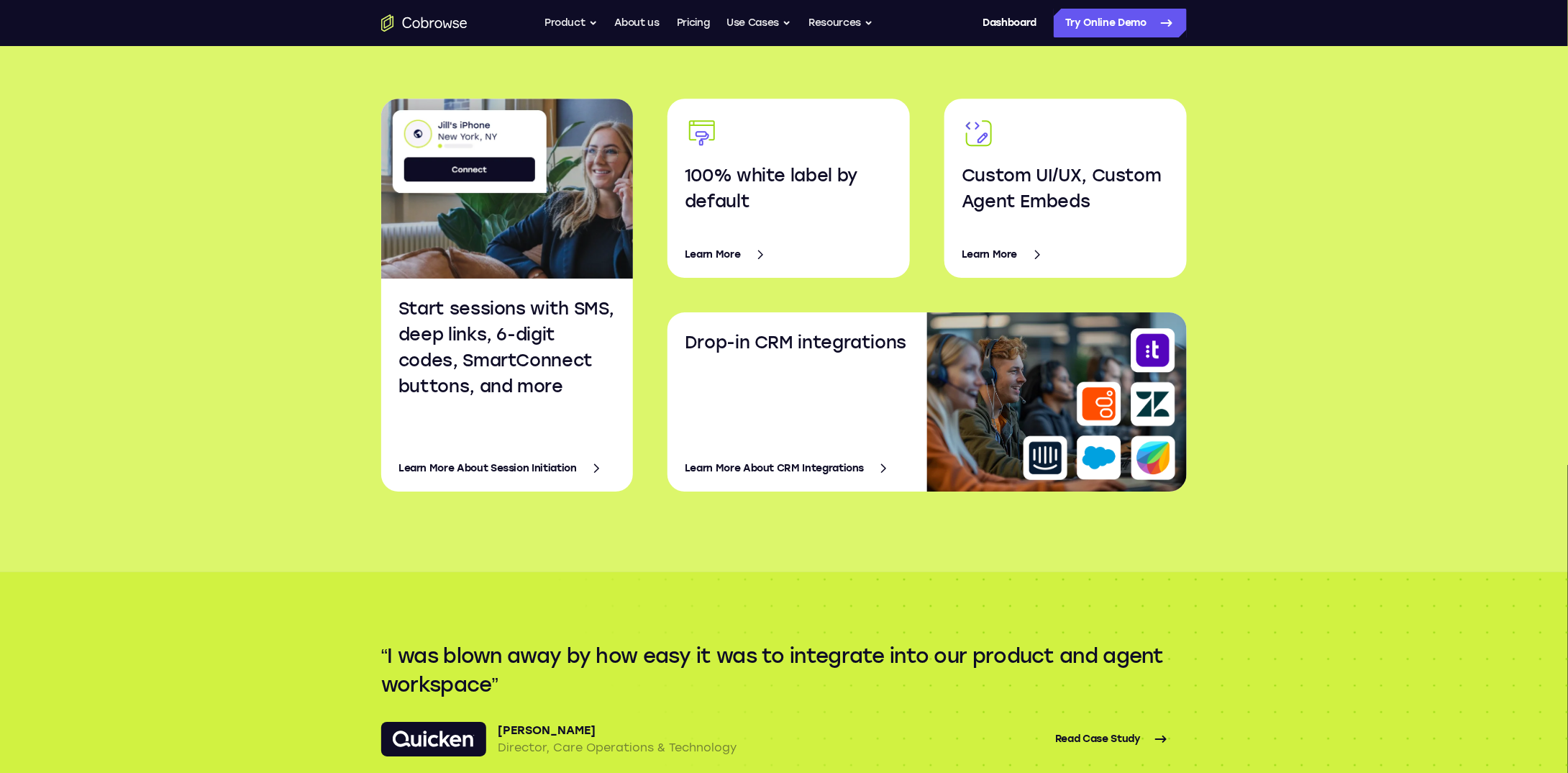
click at [846, 469] on link "Learn More About CRM Integrations" at bounding box center [803, 468] width 237 height 34
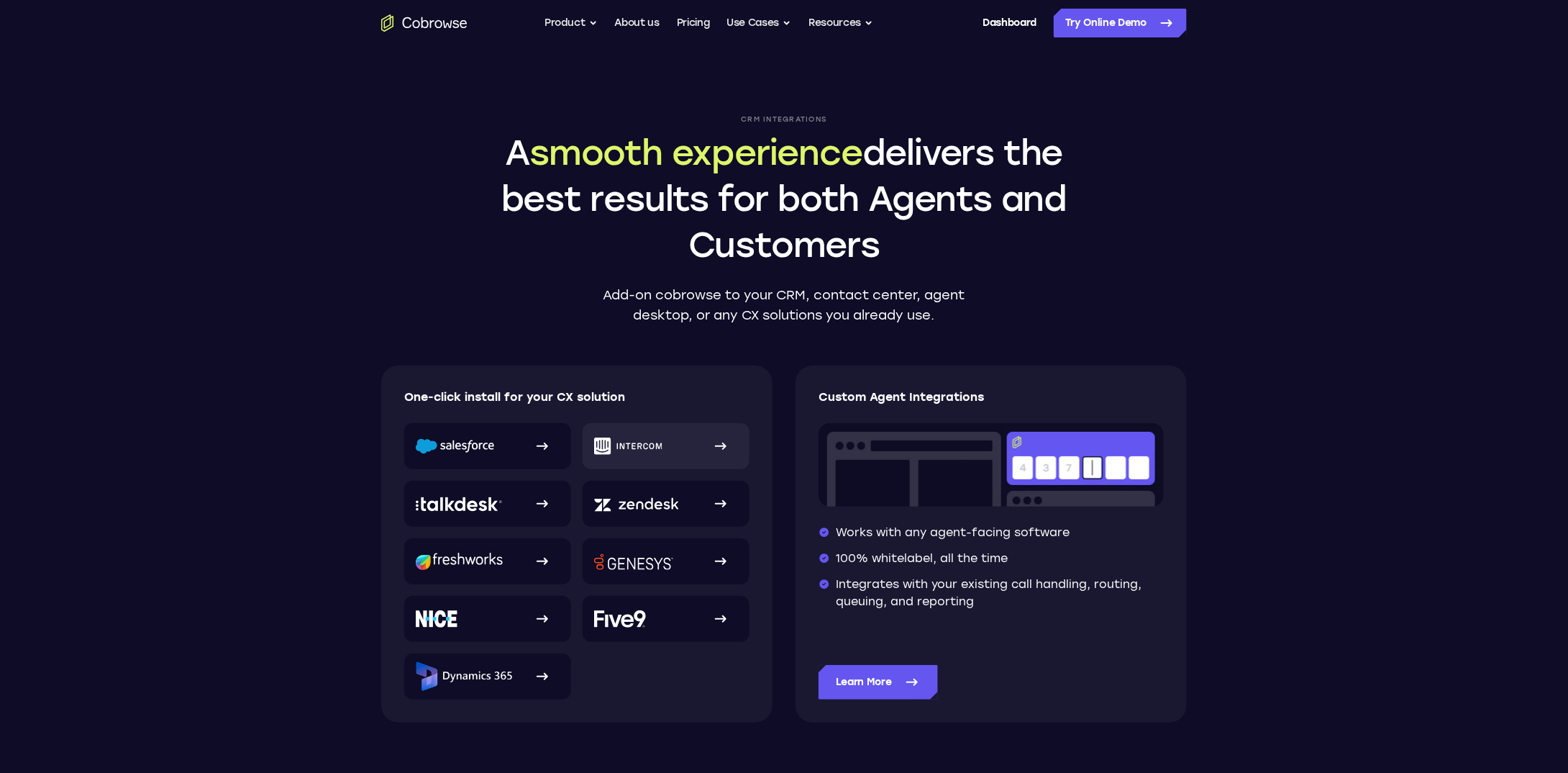
click at [641, 443] on img at bounding box center [628, 446] width 68 height 18
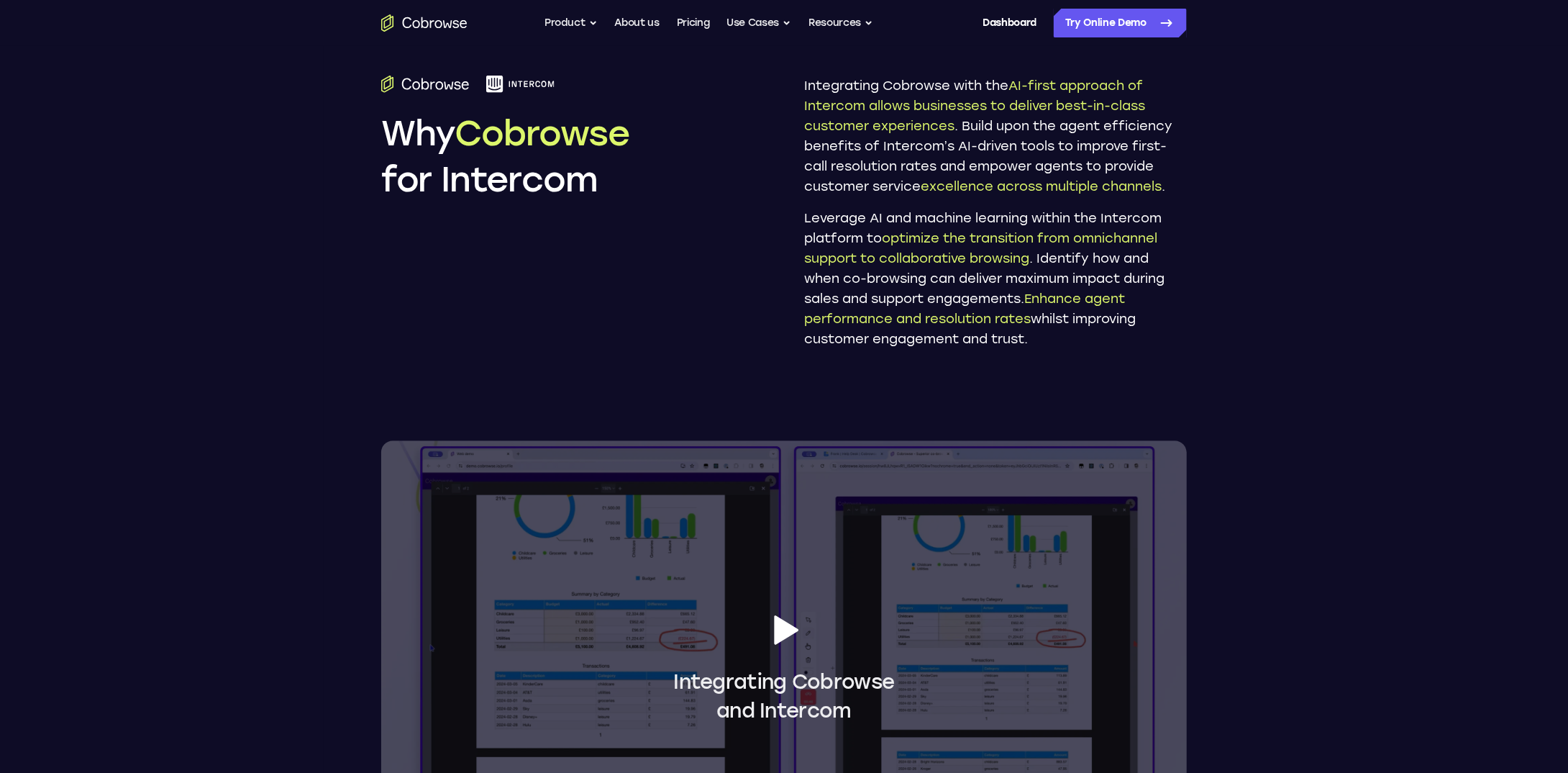
scroll to position [1079, 0]
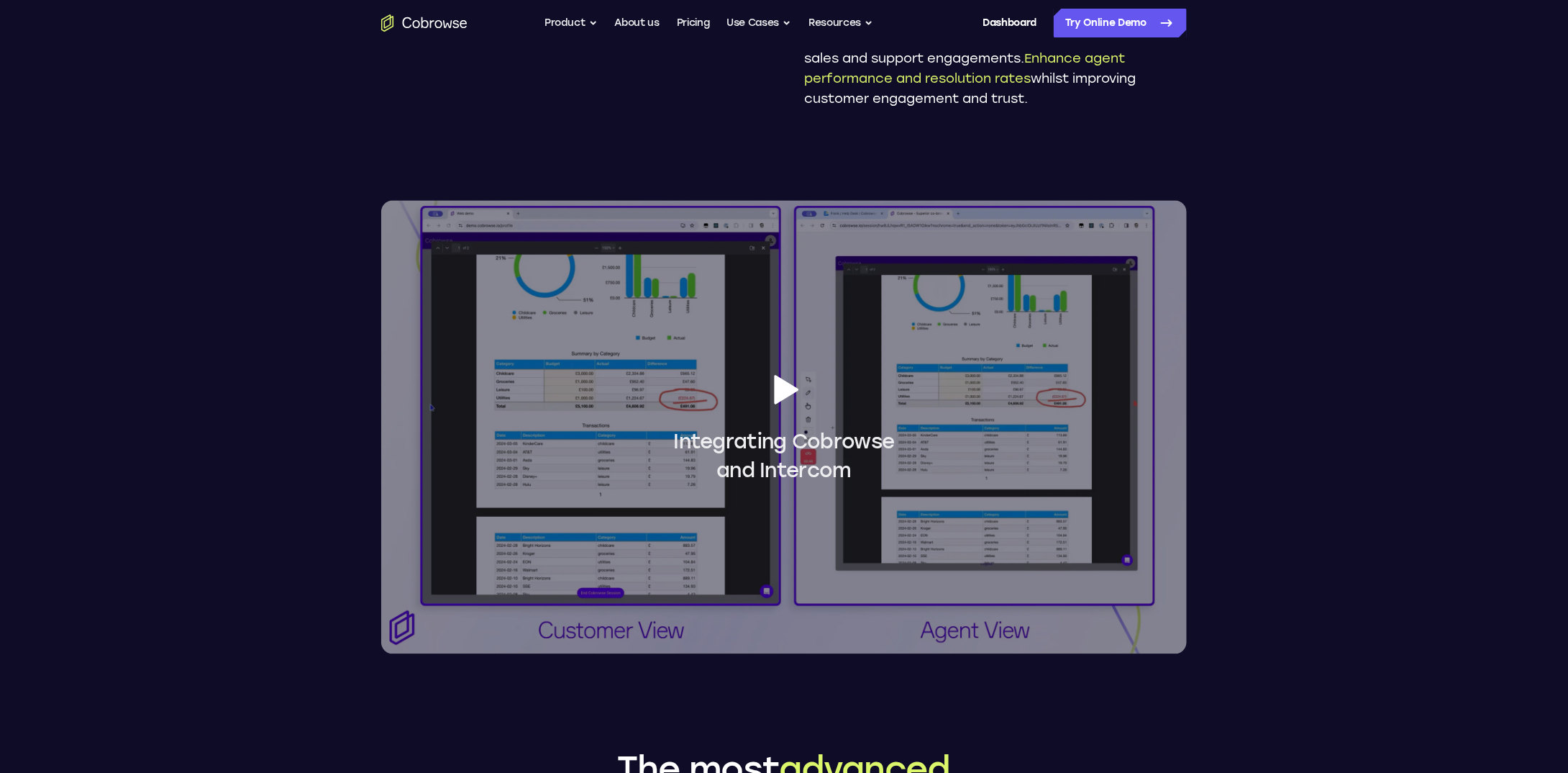
click at [784, 390] on icon at bounding box center [786, 389] width 24 height 29
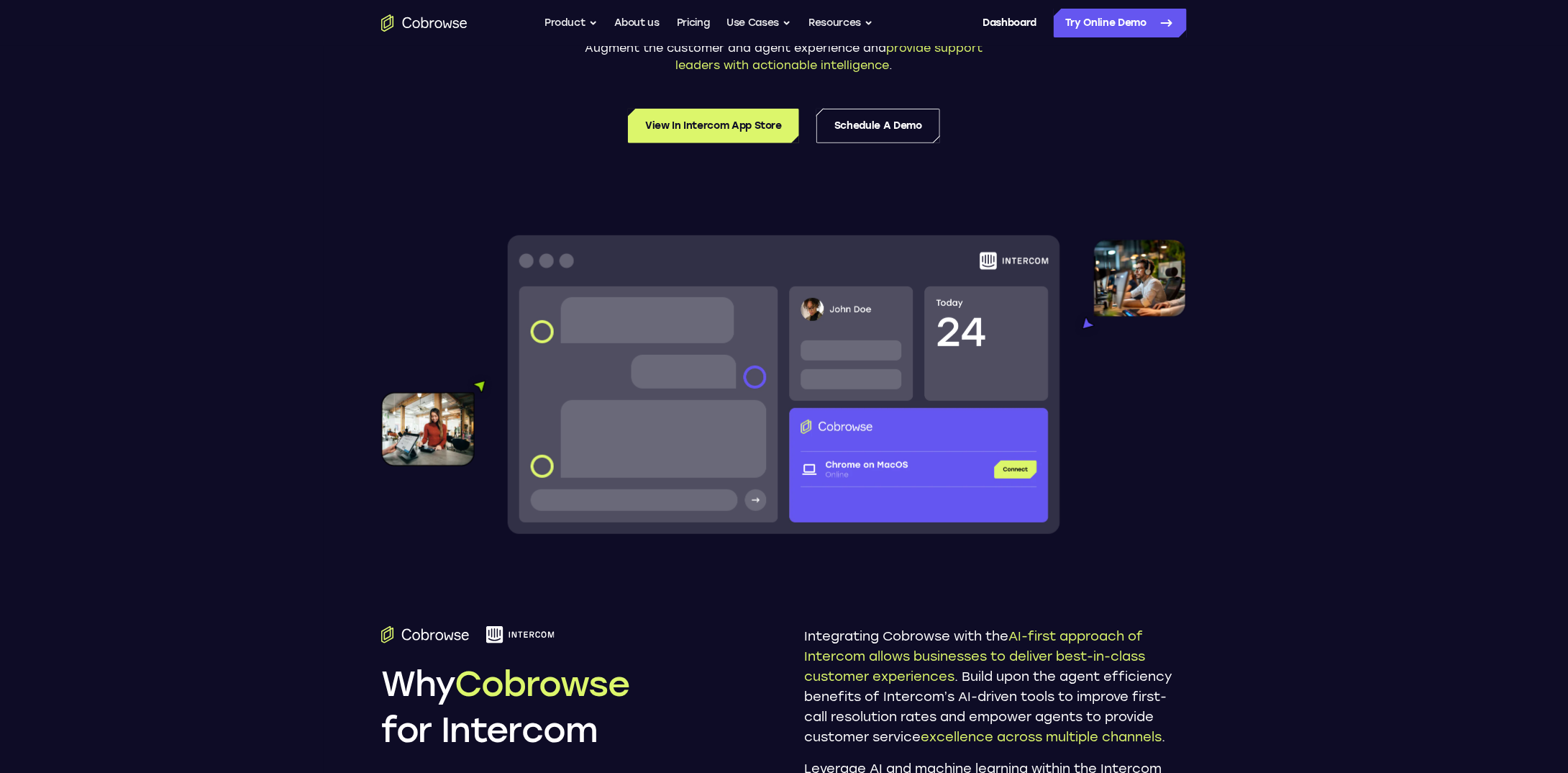
scroll to position [0, 0]
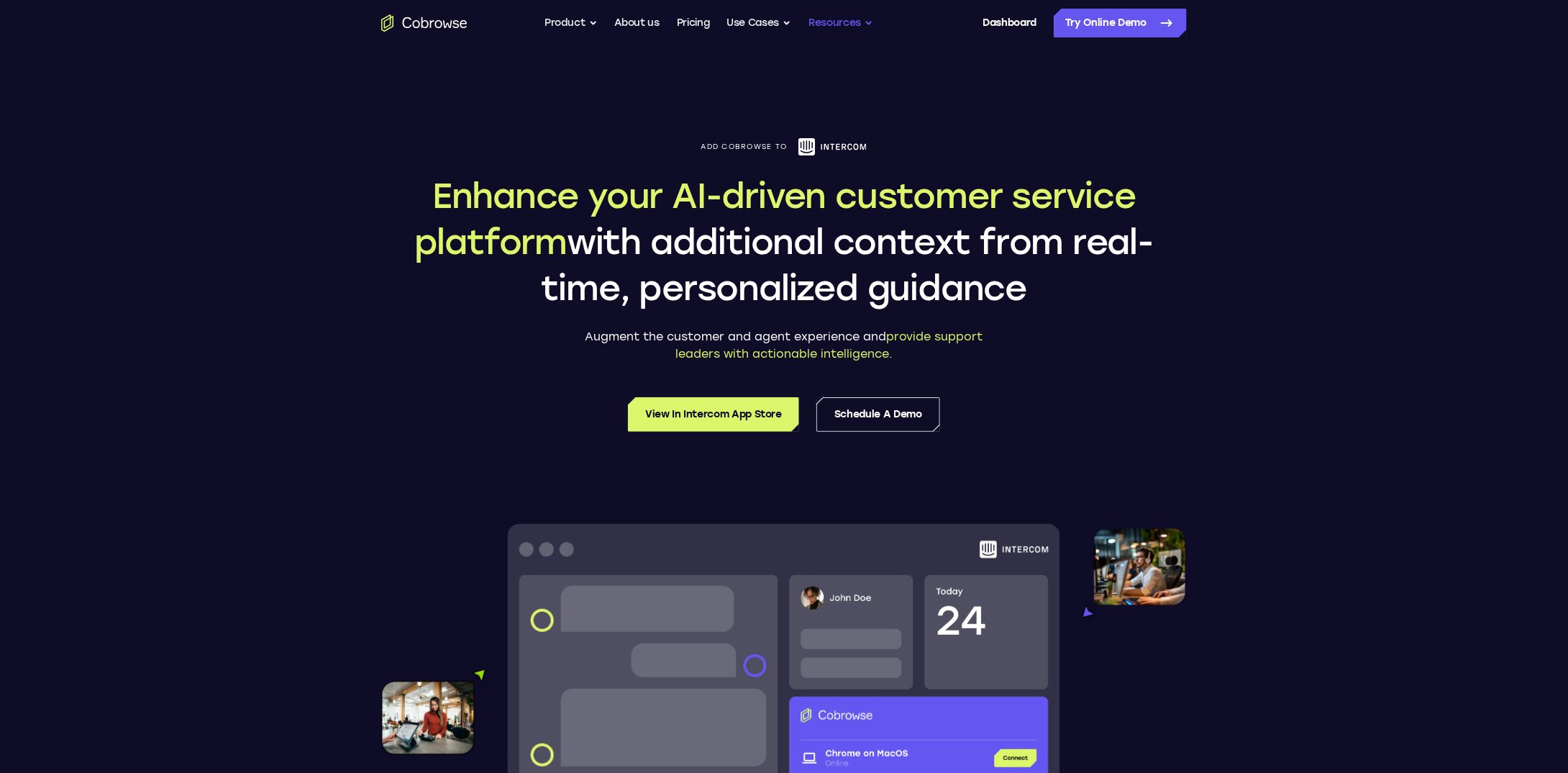
click at [850, 23] on button "Resources" at bounding box center [841, 23] width 65 height 28
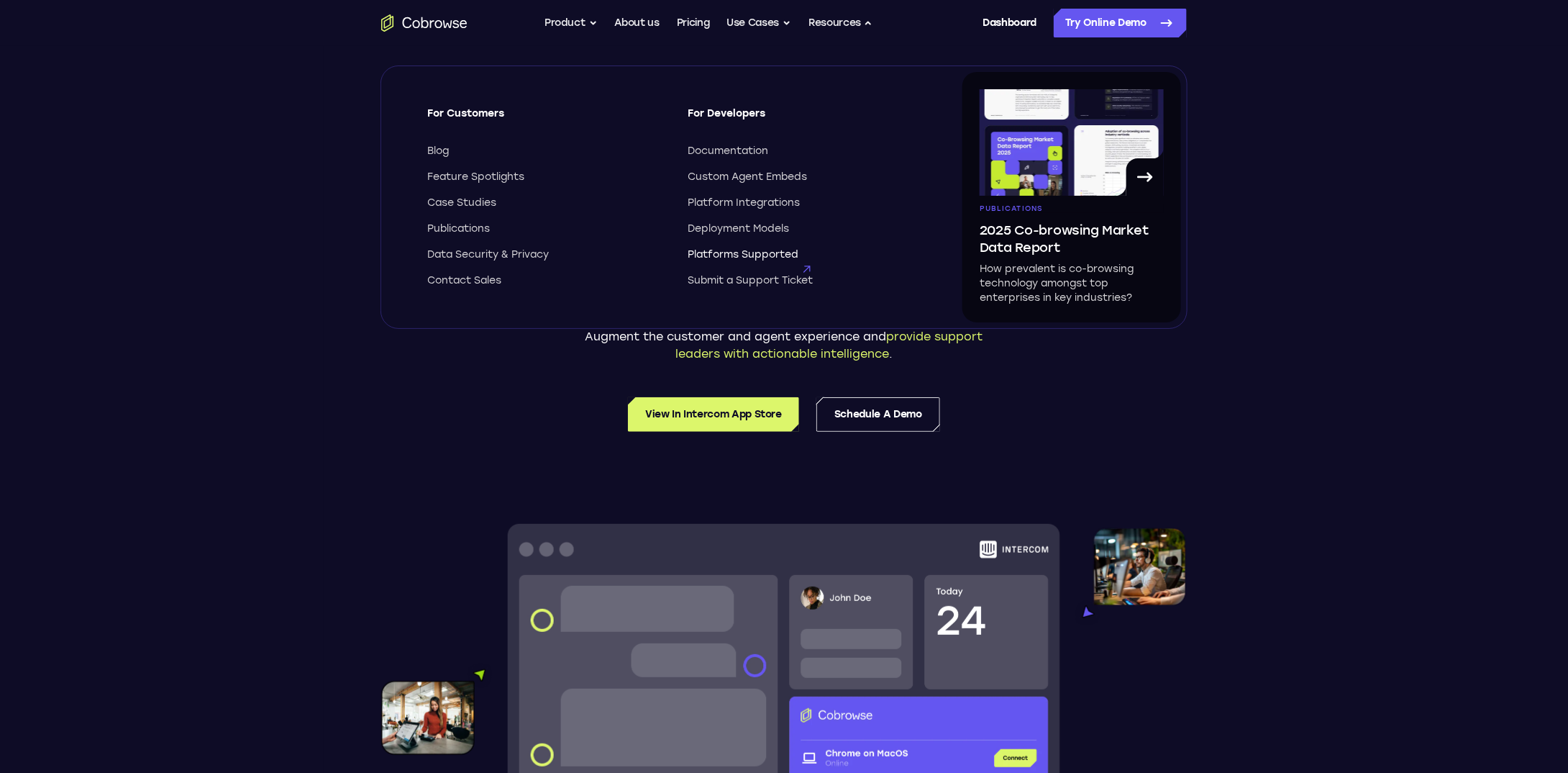
click at [758, 252] on span "Platforms Supported" at bounding box center [742, 254] width 111 height 15
click at [691, 27] on link "Pricing" at bounding box center [694, 23] width 33 height 28
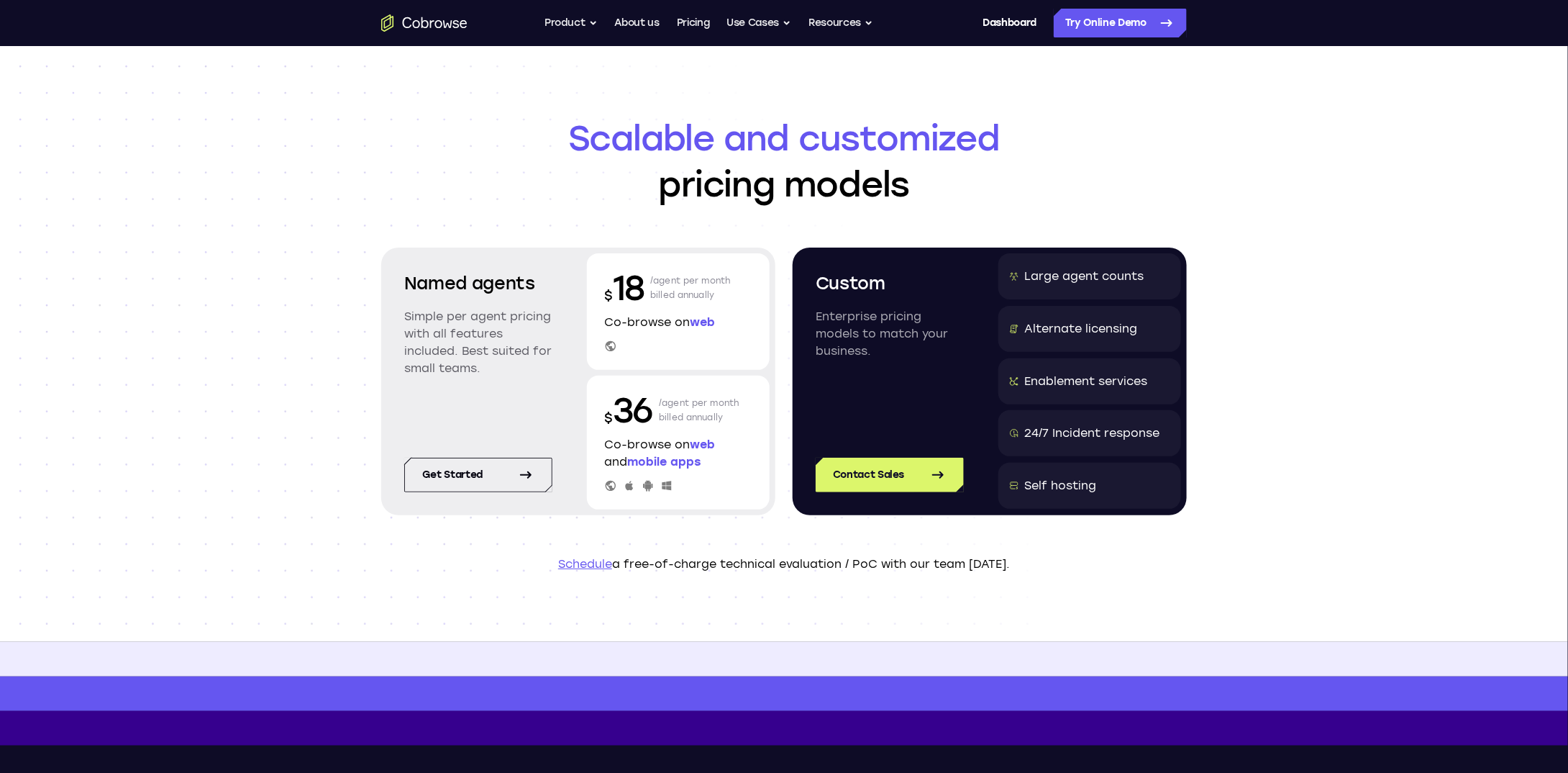
click at [588, 569] on link "Schedule" at bounding box center [585, 564] width 54 height 14
click at [1010, 18] on link "Dashboard" at bounding box center [1009, 23] width 54 height 28
